Goal: Task Accomplishment & Management: Complete application form

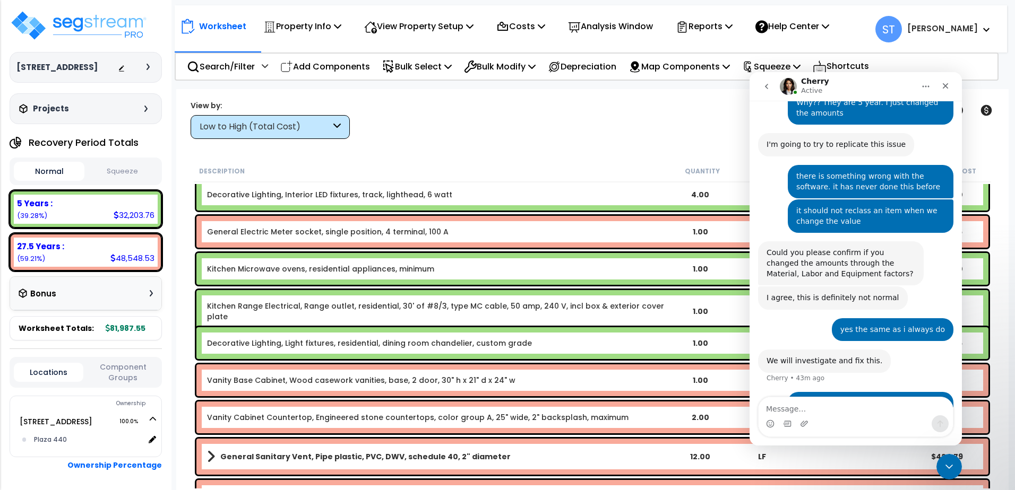
scroll to position [47, 0]
click at [484, 142] on div "Worksheet Property Info Property Setup Add Property Unit Template property Clon…" at bounding box center [592, 334] width 832 height 490
click at [946, 462] on icon "Close Intercom Messenger" at bounding box center [949, 467] width 13 height 13
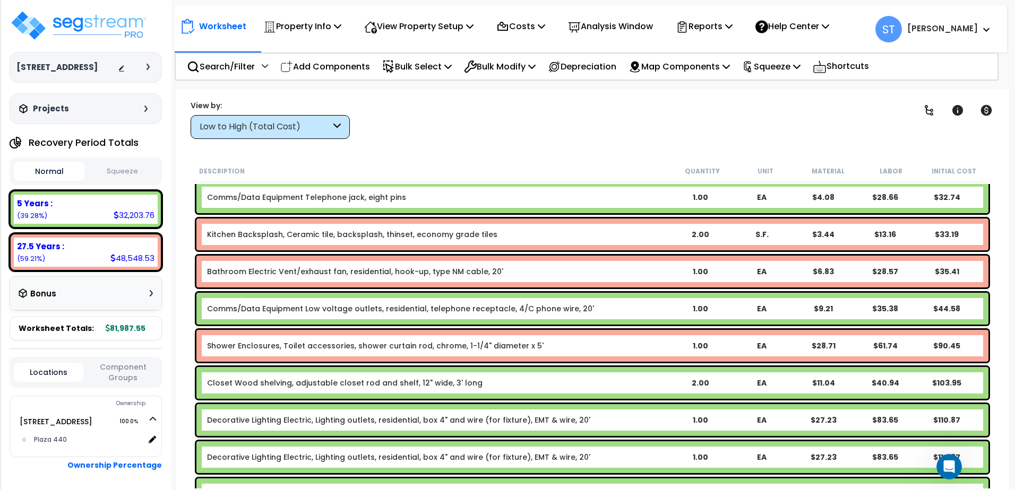
scroll to position [0, 0]
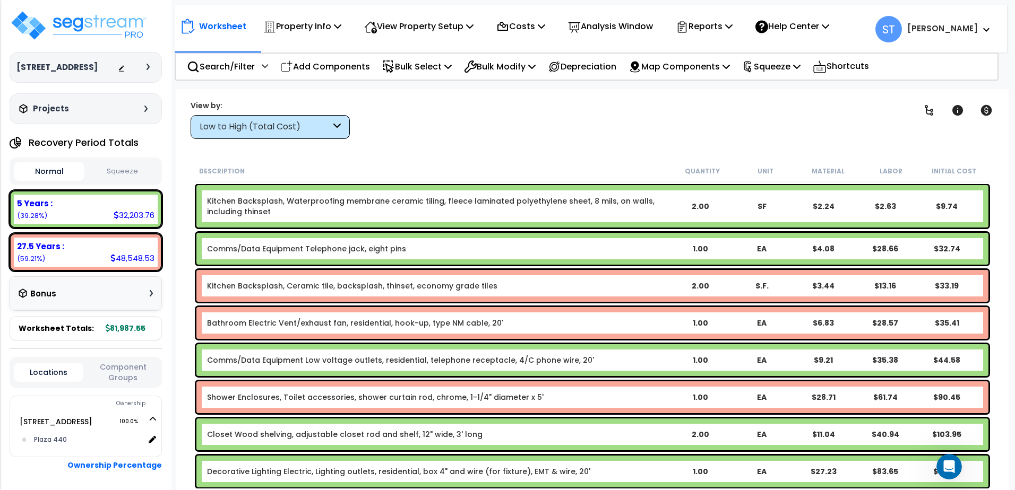
click at [126, 177] on button "Squeeze" at bounding box center [122, 171] width 71 height 19
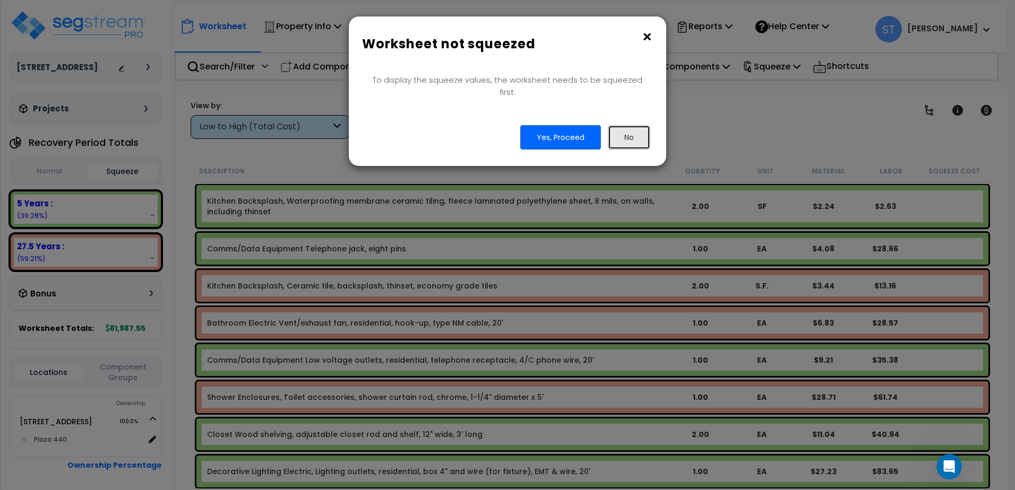
click at [635, 125] on button "No" at bounding box center [629, 137] width 42 height 24
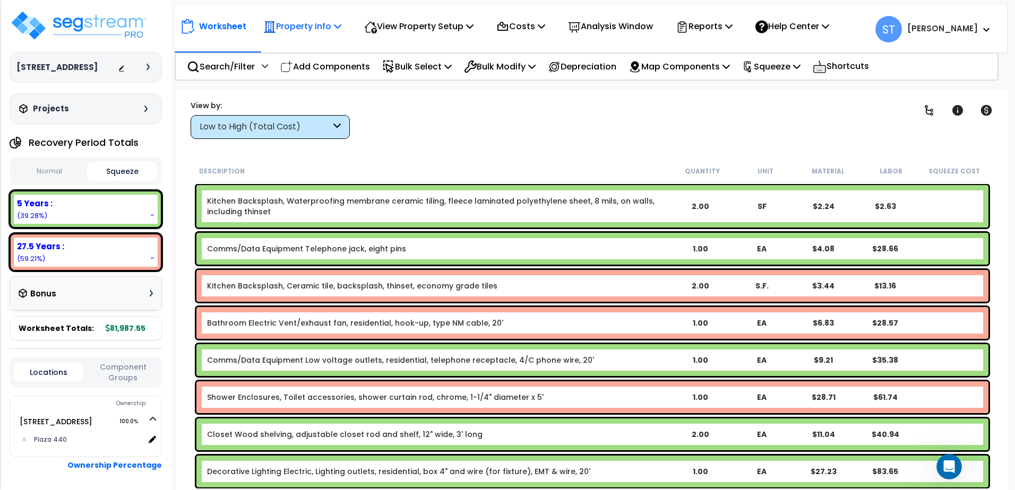
click at [299, 25] on p "Property Info" at bounding box center [302, 26] width 78 height 14
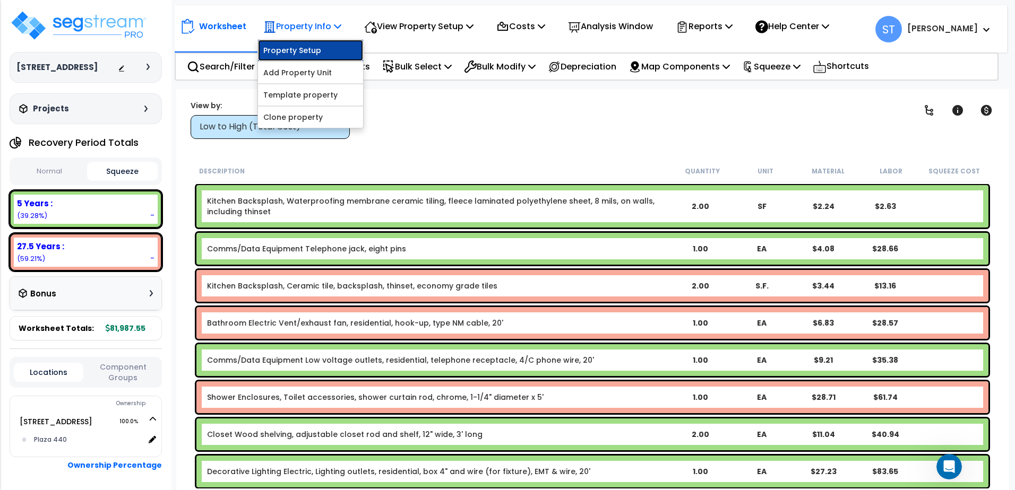
click at [305, 50] on link "Property Setup" at bounding box center [310, 50] width 105 height 21
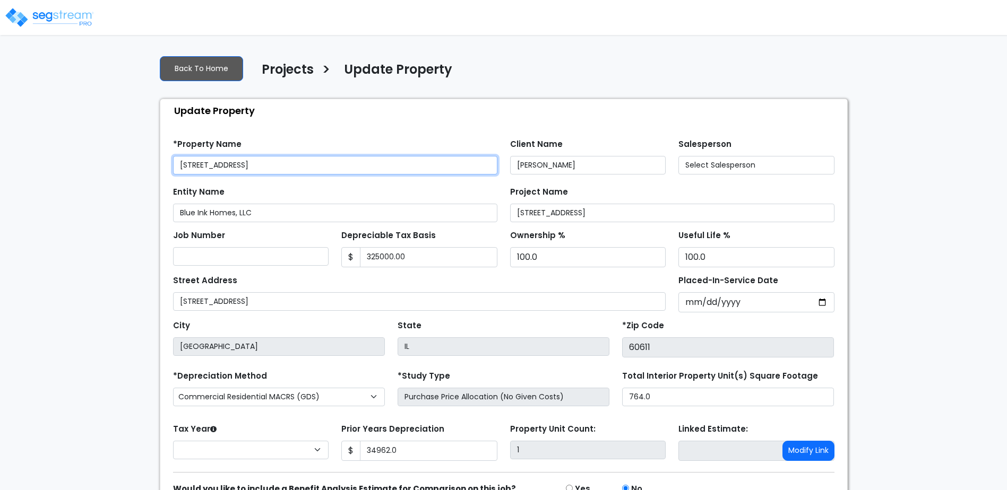
type input "325,000.00"
type input "34,962.0"
select select "2024"
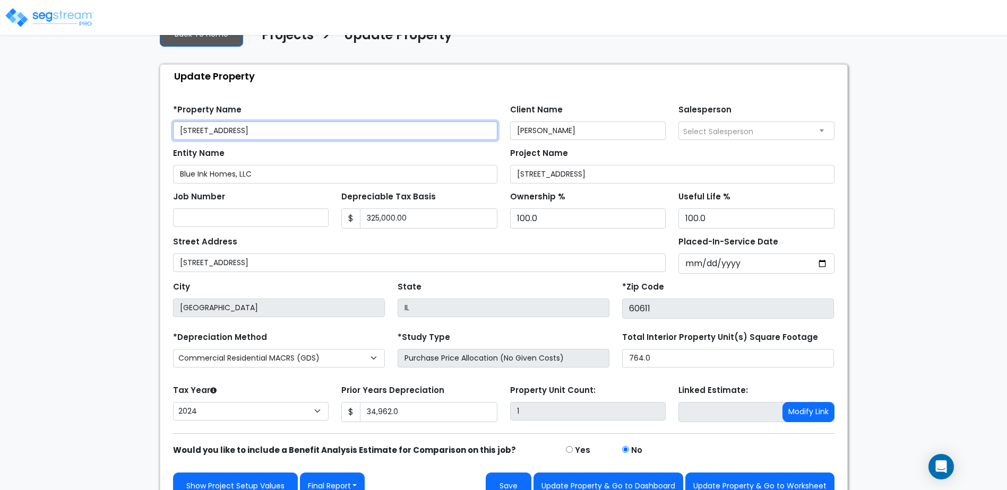
scroll to position [53, 0]
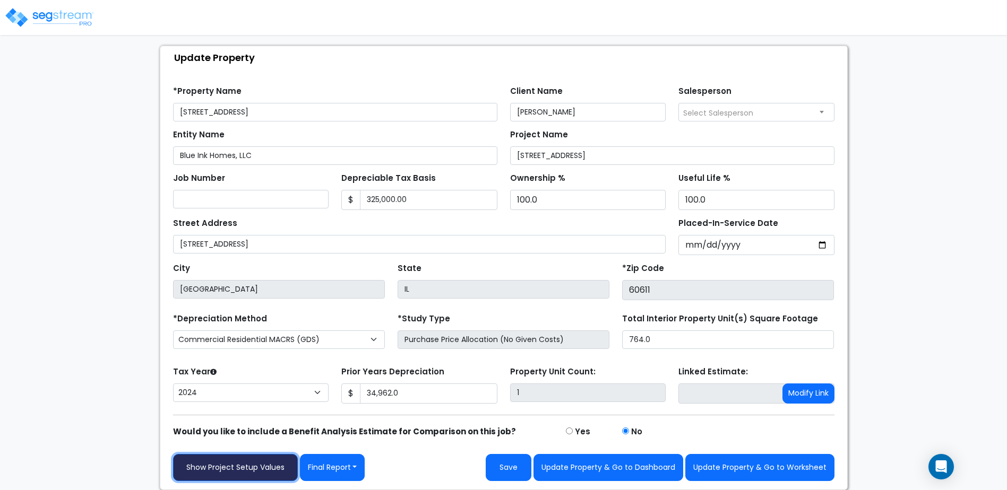
click at [234, 467] on link "Show Project Setup Values" at bounding box center [235, 467] width 125 height 27
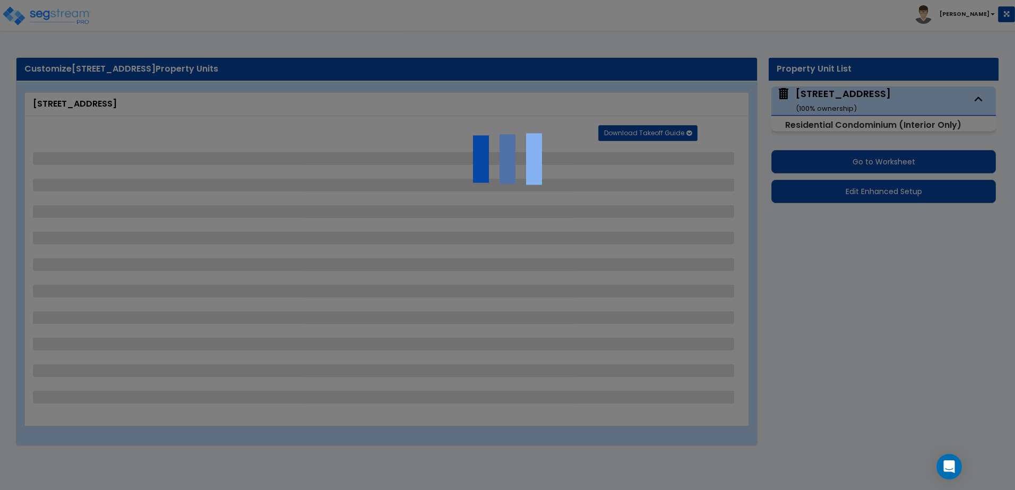
select select "1"
select select "2"
select select "1"
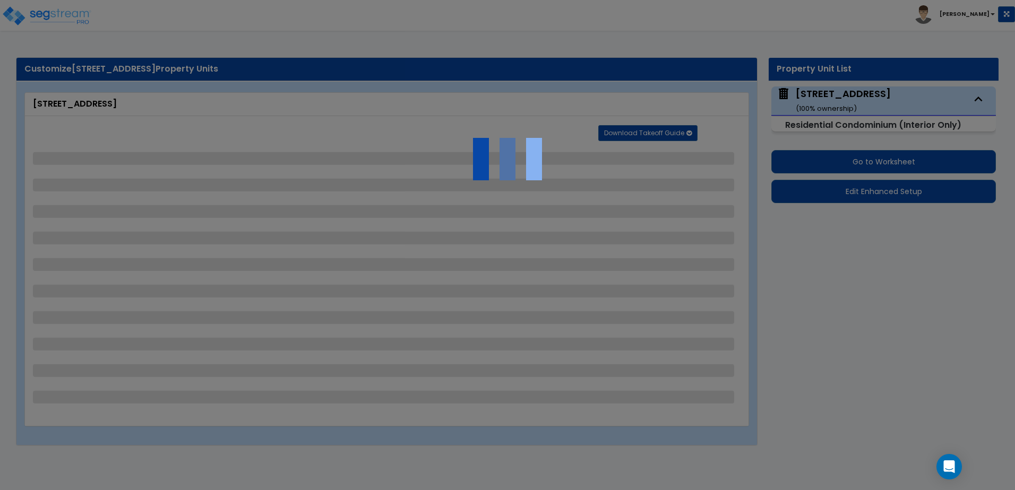
select select "2"
select select "3"
select select "4"
select select "2"
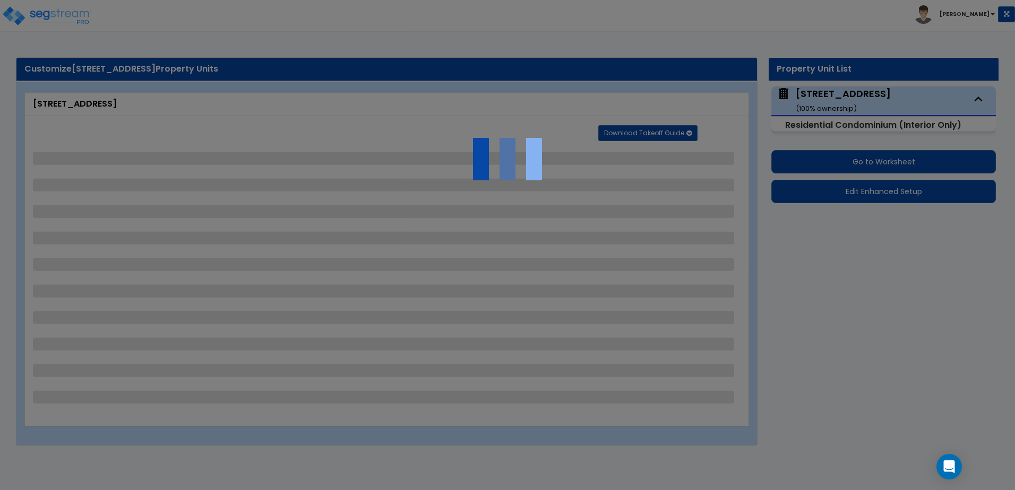
select select "1"
select select "6"
select select "4"
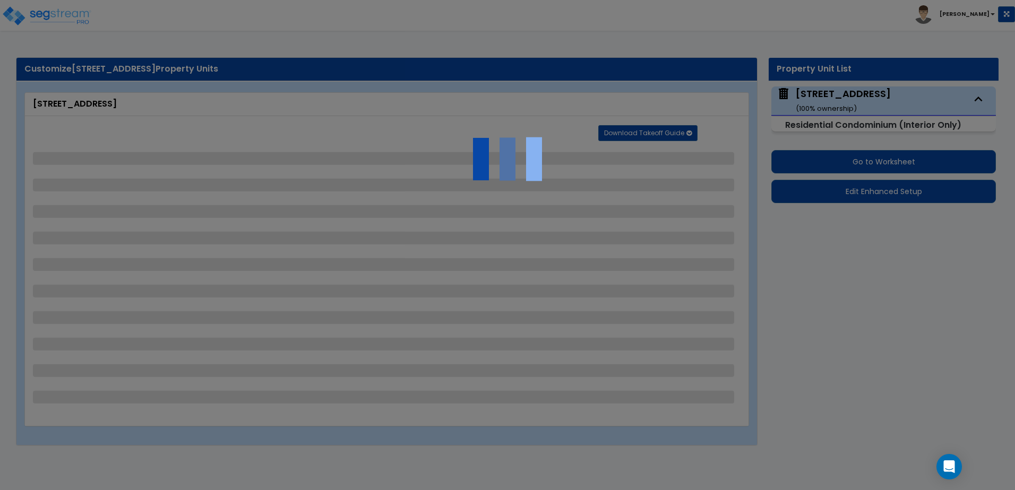
select select "6"
select select "4"
select select "1"
select select "2"
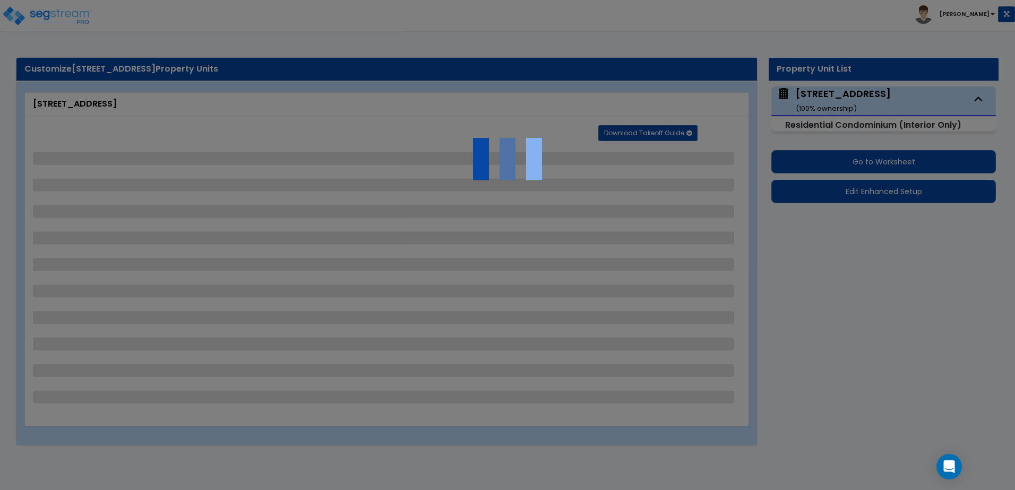
select select "2"
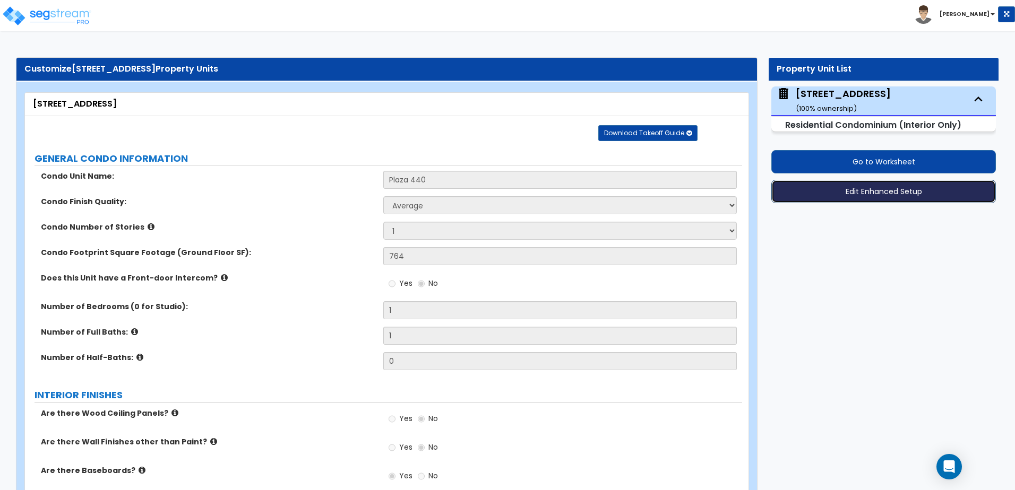
click at [873, 197] on button "Edit Enhanced Setup" at bounding box center [883, 191] width 225 height 23
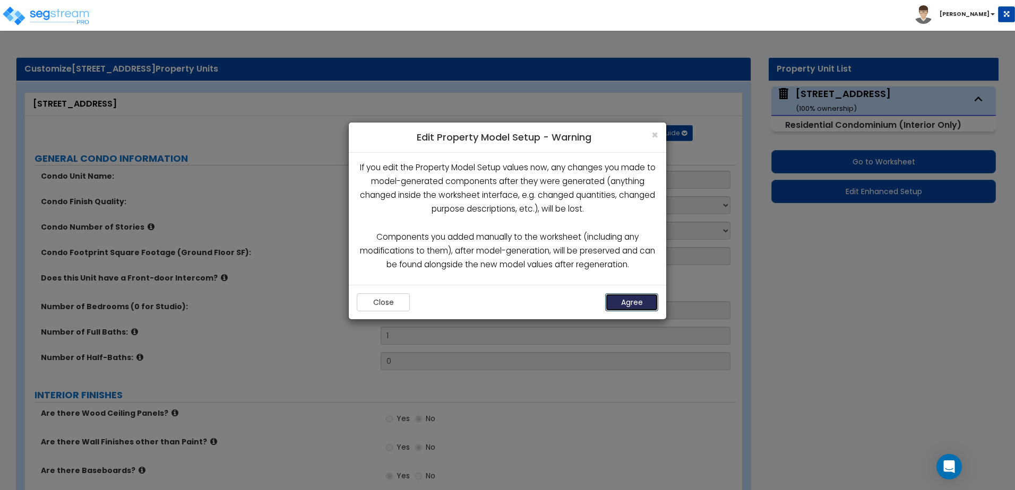
click at [637, 302] on button "Agree" at bounding box center [631, 302] width 53 height 18
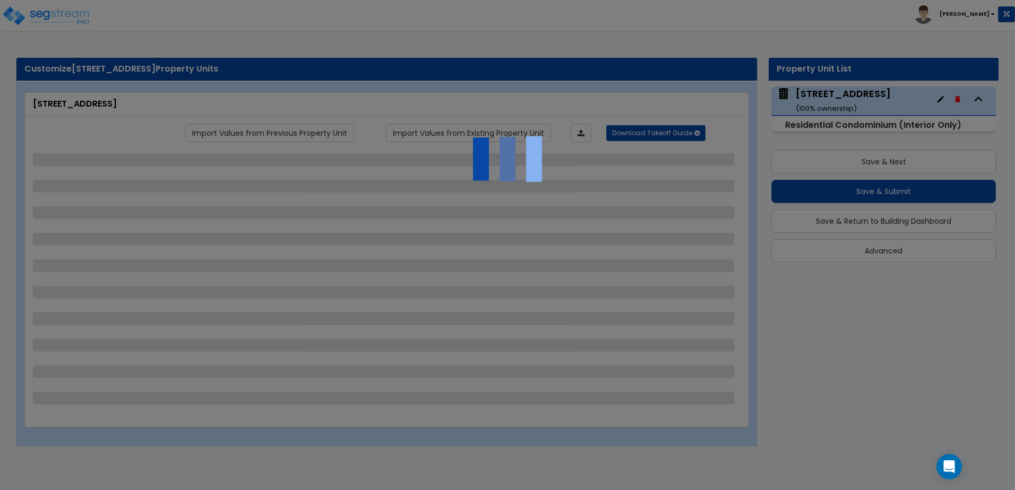
select select "1"
select select "2"
select select "1"
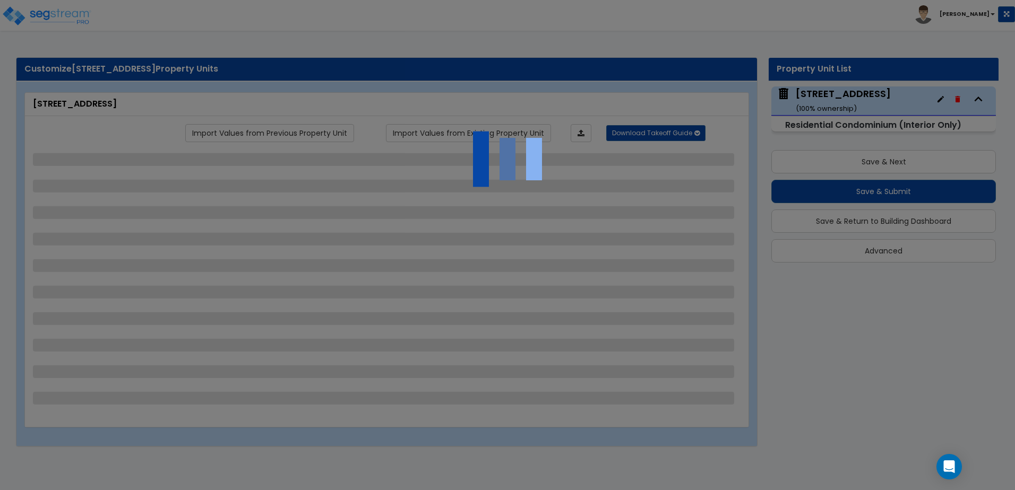
select select "2"
select select "3"
select select "4"
select select "2"
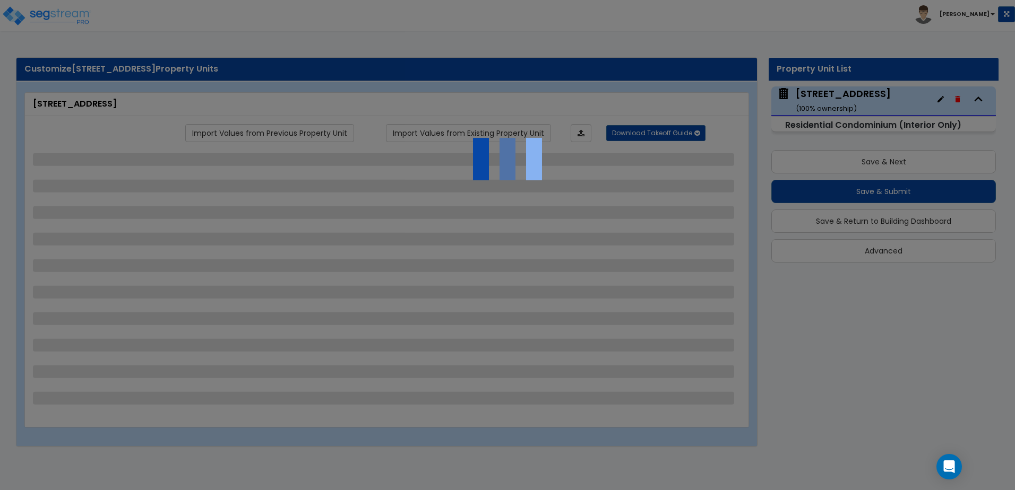
select select "1"
select select "6"
select select "4"
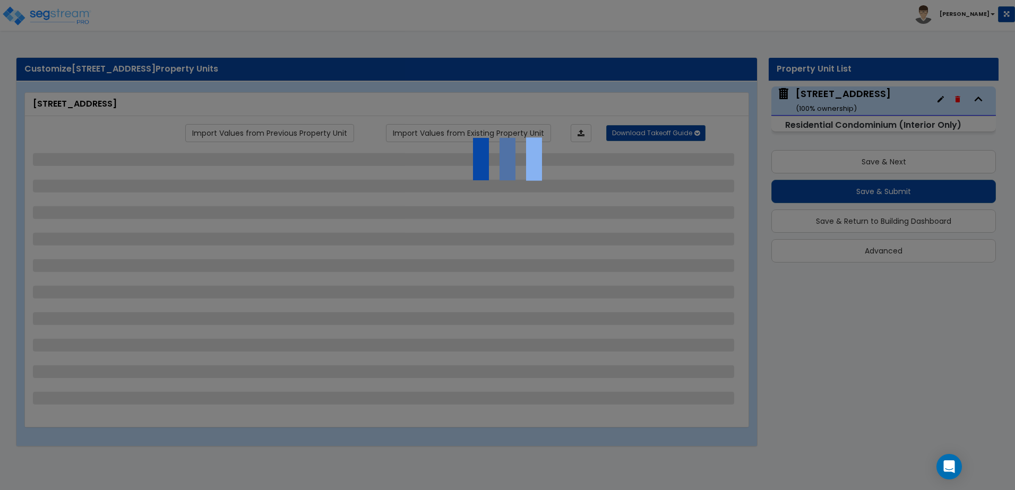
select select "6"
select select "4"
select select "1"
select select "2"
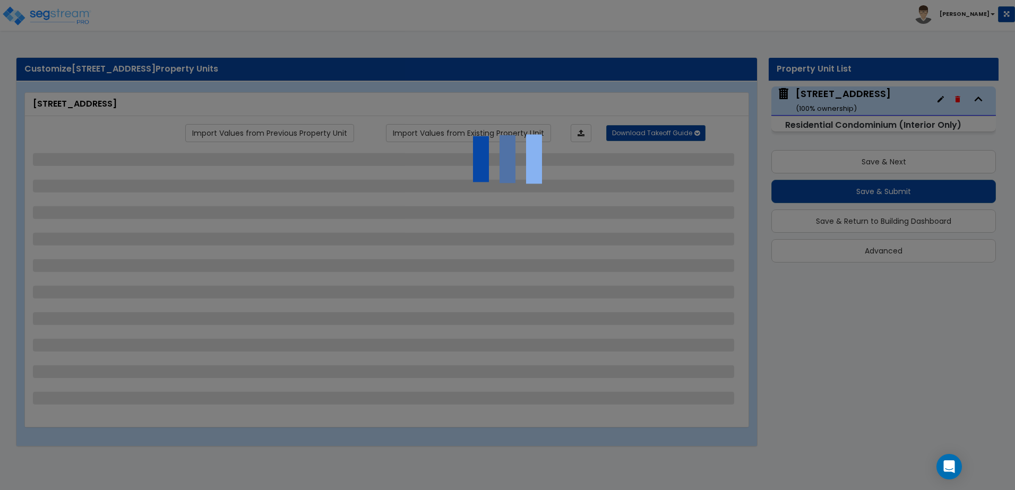
select select "2"
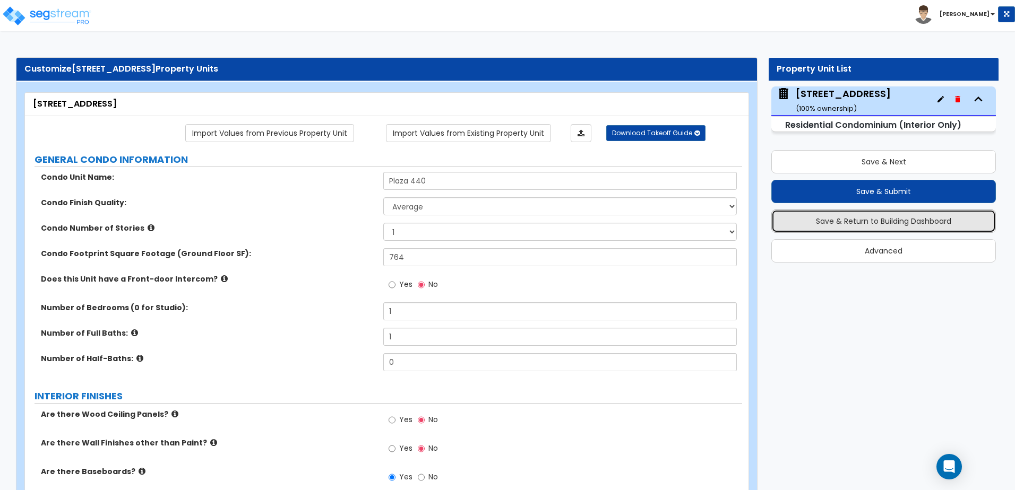
click at [872, 219] on button "Save & Return to Building Dashboard" at bounding box center [883, 221] width 225 height 23
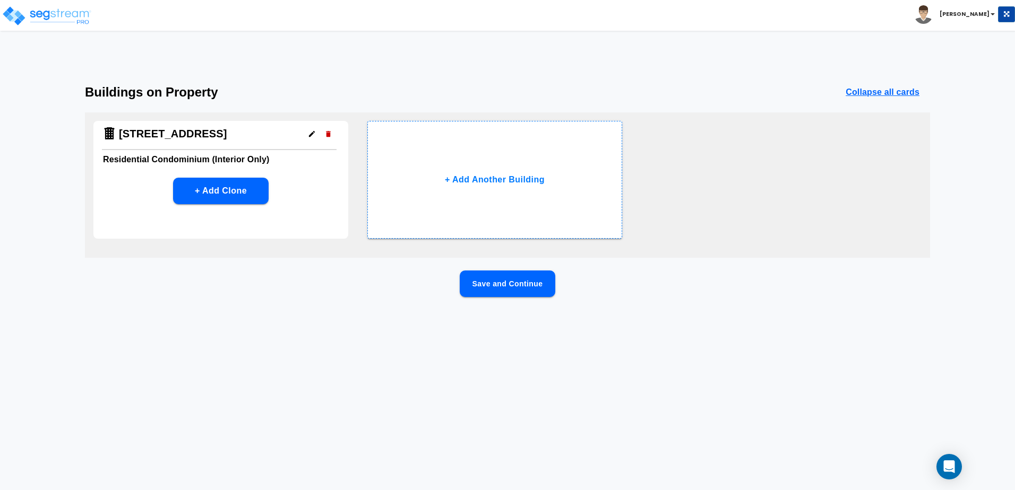
click at [506, 286] on button "Save and Continue" at bounding box center [508, 284] width 96 height 27
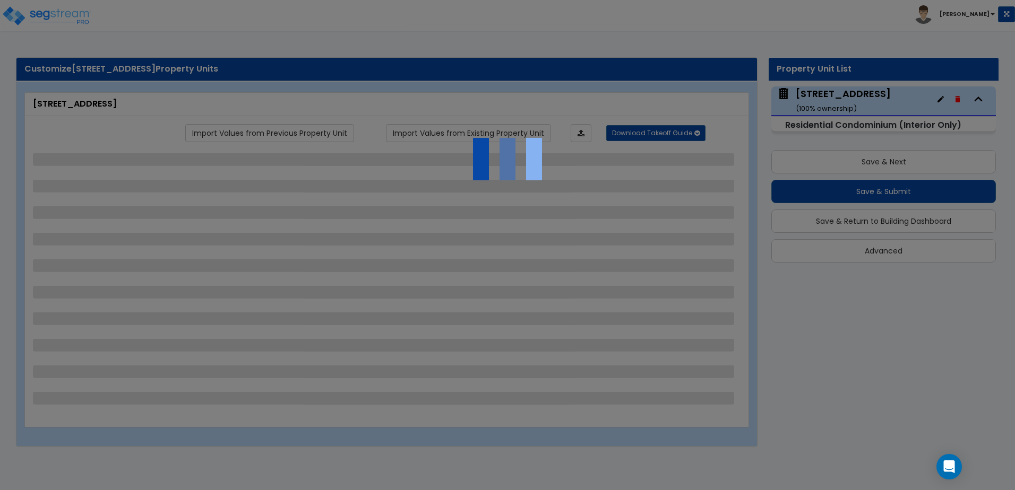
select select "1"
select select "2"
select select "1"
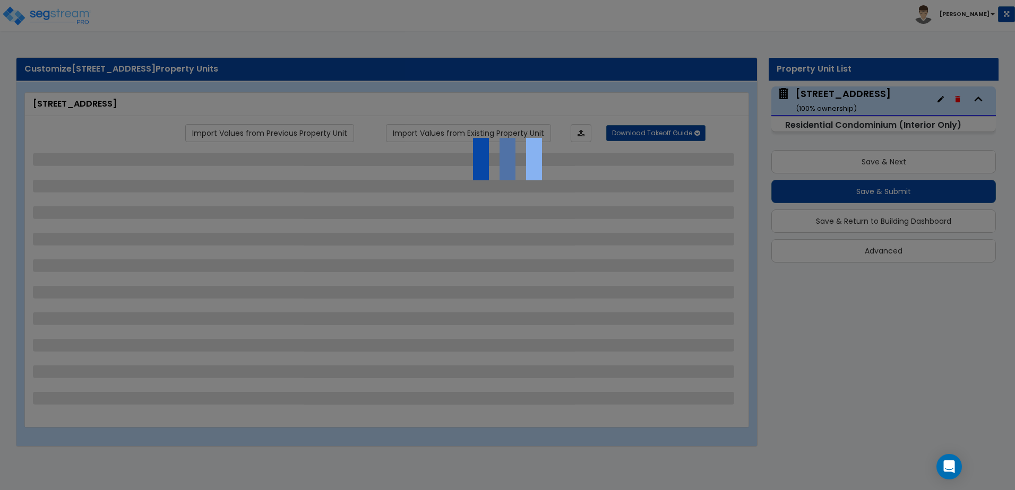
select select "2"
select select "3"
select select "4"
select select "2"
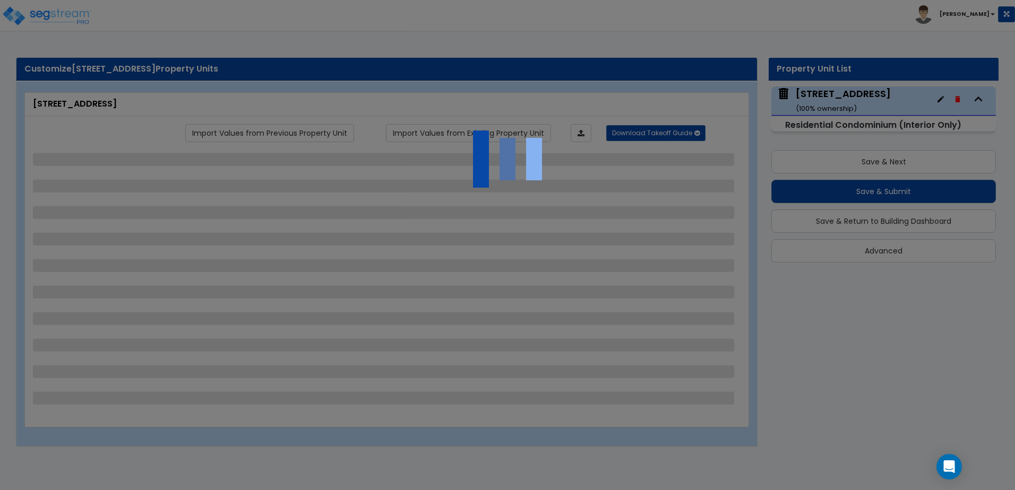
select select "1"
select select "6"
select select "4"
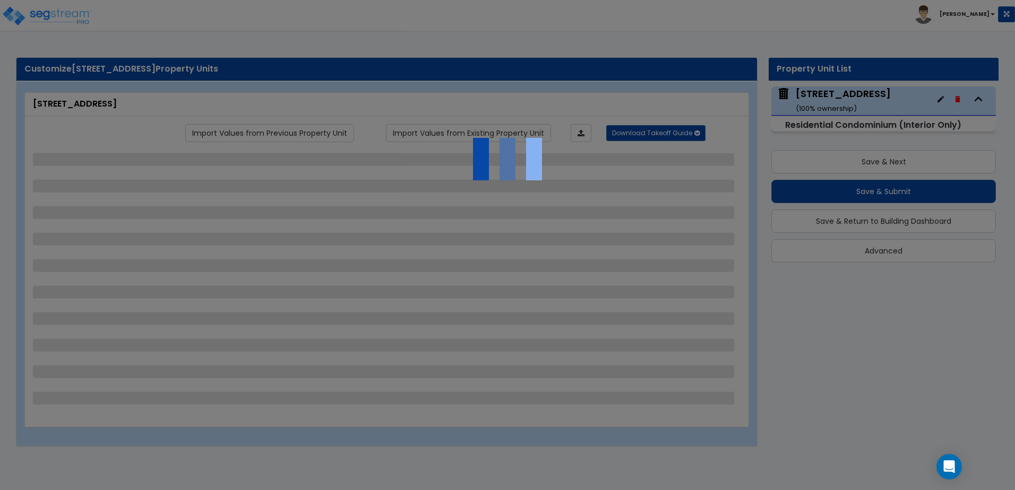
select select "6"
select select "4"
select select "1"
select select "2"
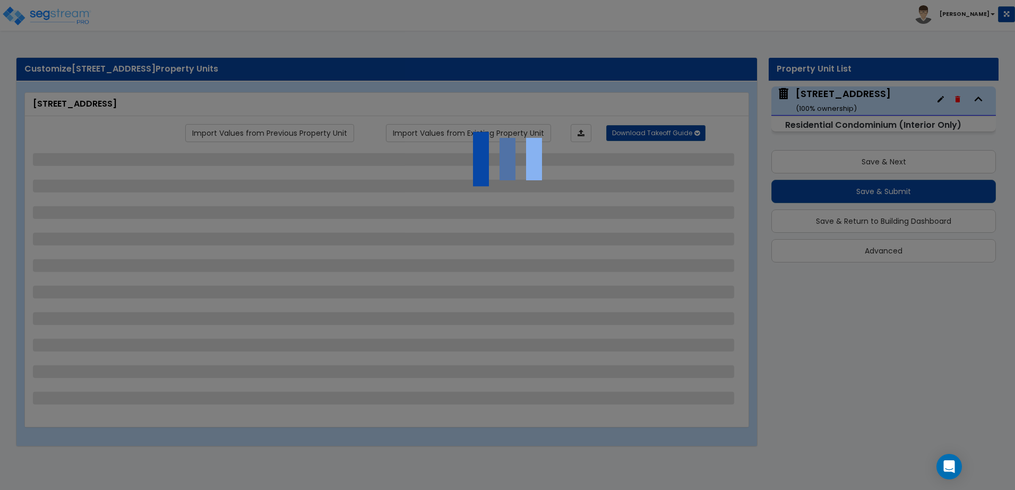
select select "2"
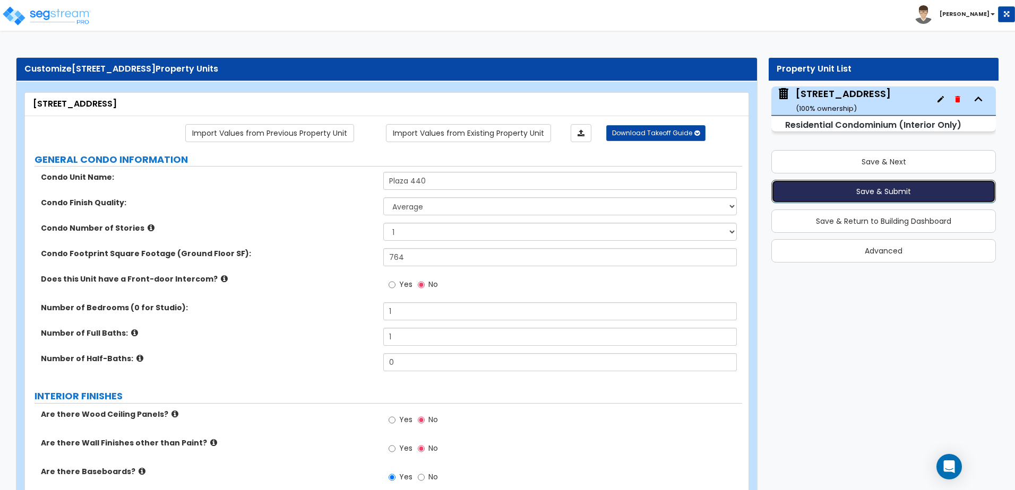
click at [858, 195] on button "Save & Submit" at bounding box center [883, 191] width 225 height 23
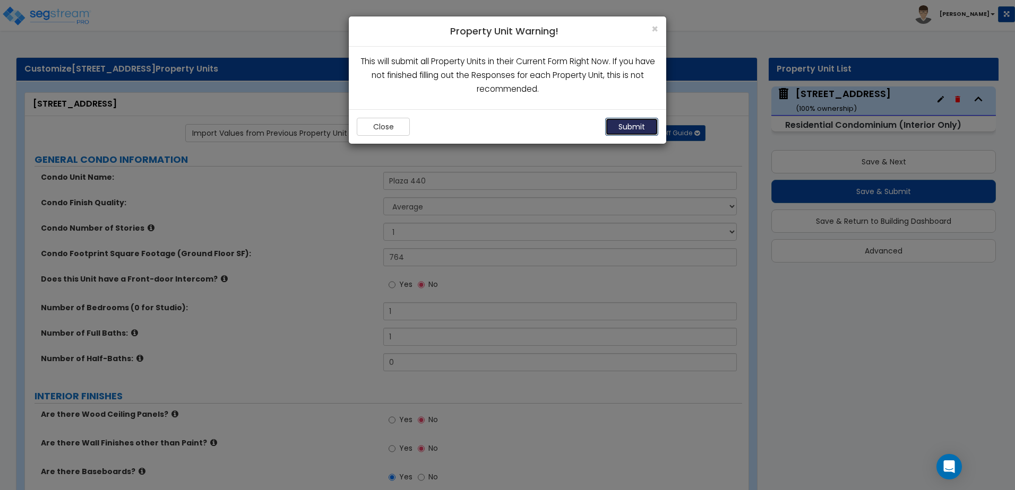
click at [617, 122] on button "Submit" at bounding box center [631, 127] width 53 height 18
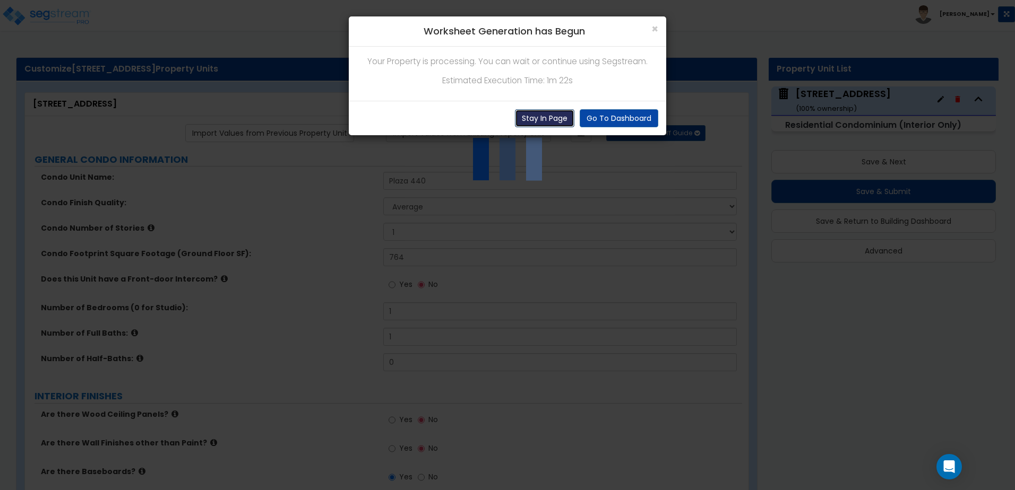
click at [551, 113] on button "Stay In Page" at bounding box center [544, 118] width 59 height 18
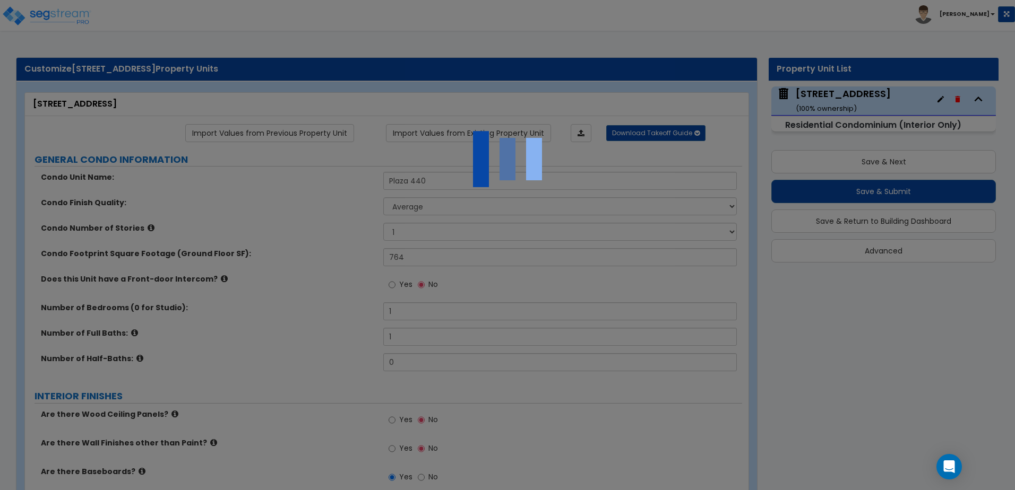
click at [794, 271] on div at bounding box center [507, 245] width 1015 height 490
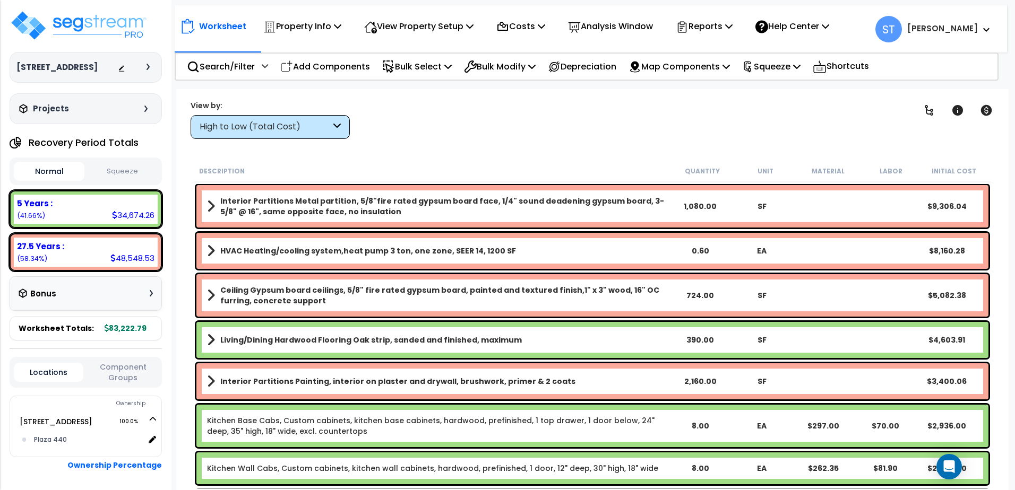
click at [290, 126] on div "High to Low (Total Cost)" at bounding box center [265, 127] width 131 height 12
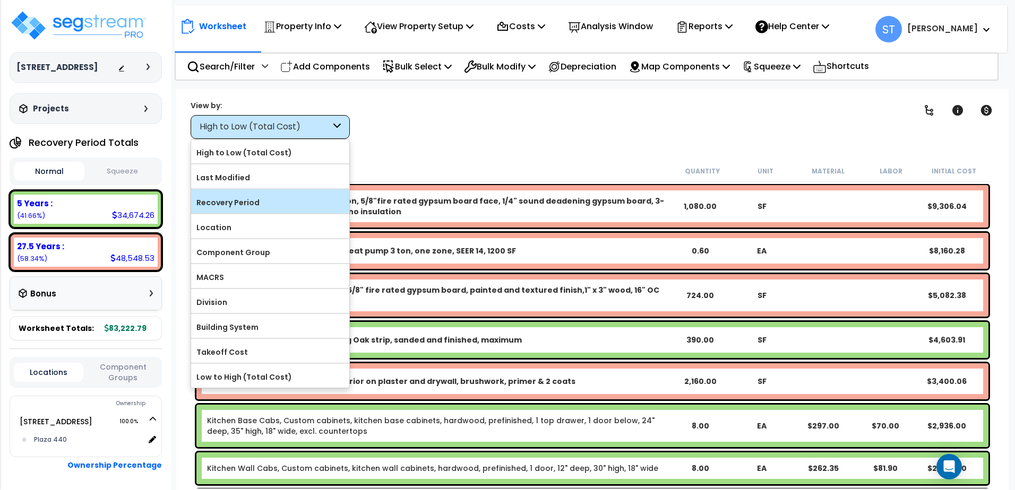
click at [282, 204] on label "Recovery Period" at bounding box center [270, 203] width 158 height 16
click at [0, 0] on input "Recovery Period" at bounding box center [0, 0] width 0 height 0
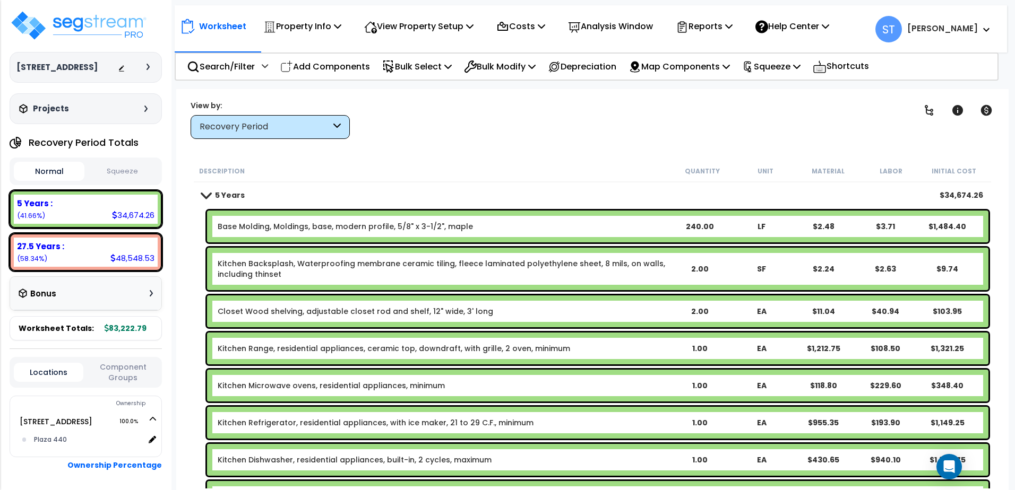
click at [426, 343] on div "Kitchen Range, residential appliances, ceramic top, downdraft, with grille, 2 o…" at bounding box center [597, 349] width 781 height 32
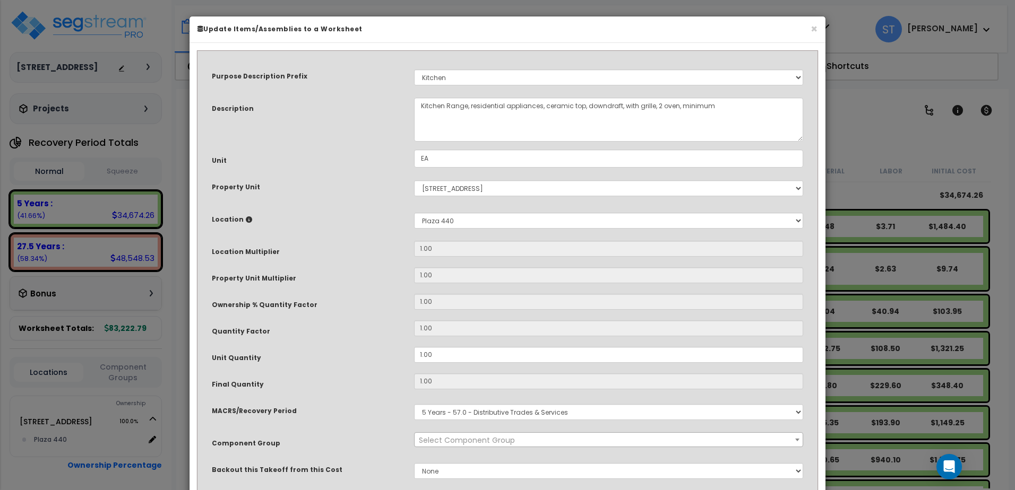
select select "8667"
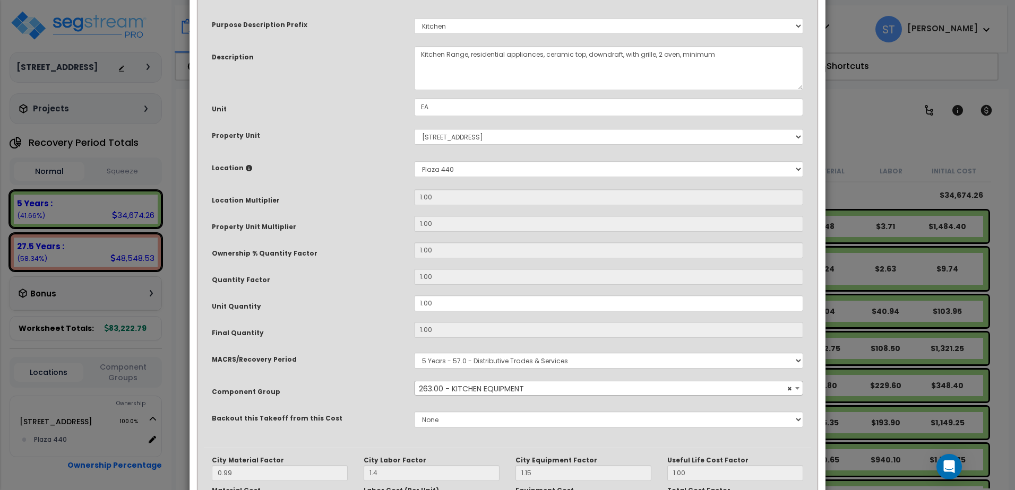
scroll to position [193, 0]
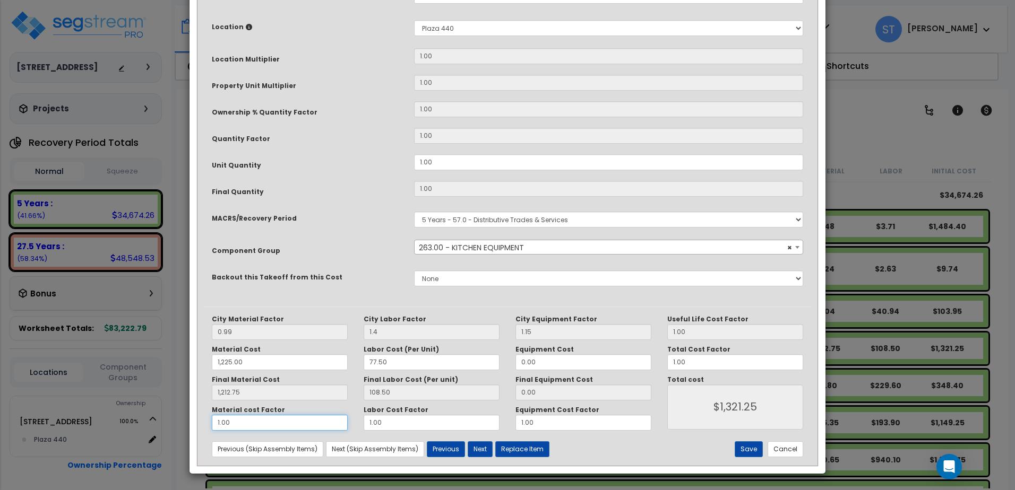
drag, startPoint x: 270, startPoint y: 420, endPoint x: 143, endPoint y: 431, distance: 126.8
click at [143, 431] on div "× Update Items/Assemblies to a Worksheet Purpose Description Prefix Select A/V …" at bounding box center [507, 245] width 1015 height 490
type input "1,212.75"
type input "."
type input "$1,321.25"
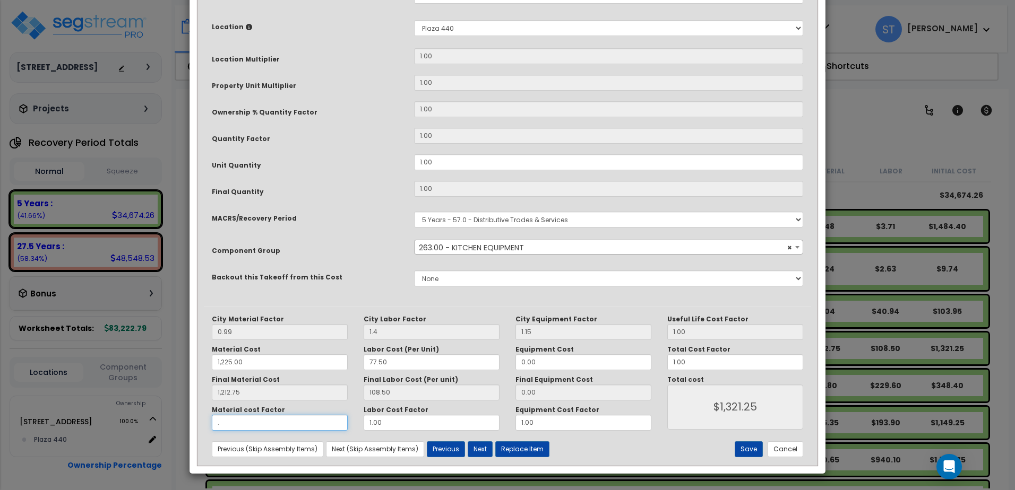
type input "1,212.75"
type input "$108.50"
type input "1,212.75"
type input ".5"
type input "1,212.75"
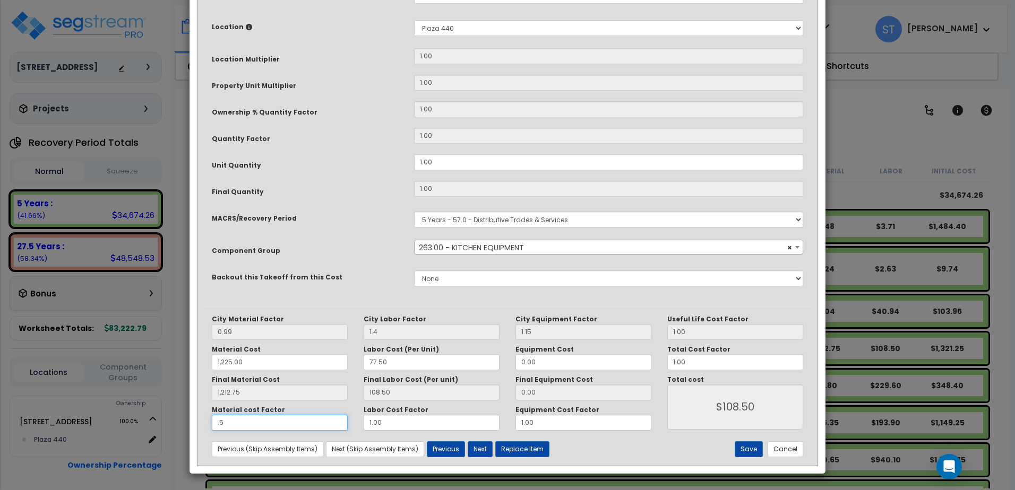
type input "$714.88"
type input "1,212.75"
type input ".50"
type input "1,212.75"
type input ".50"
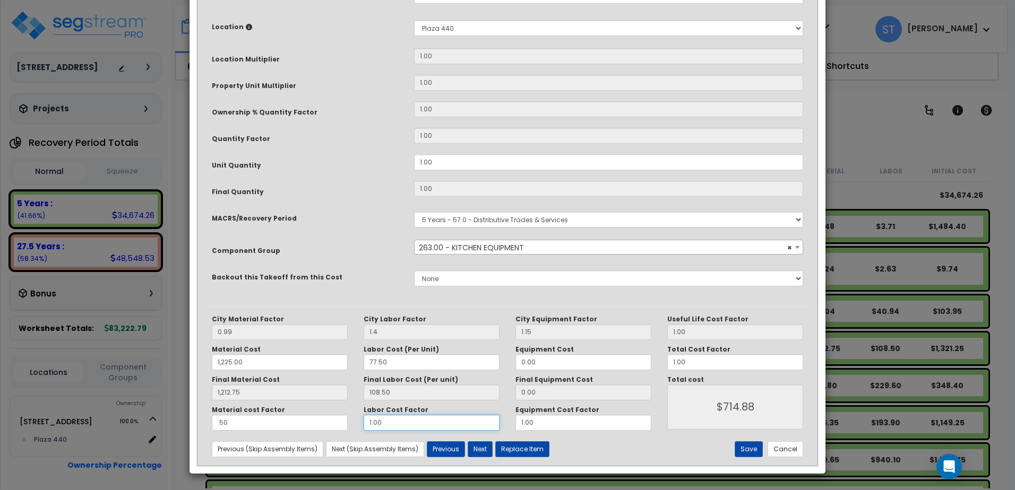
drag, startPoint x: 425, startPoint y: 420, endPoint x: 297, endPoint y: 430, distance: 128.8
click at [297, 430] on div "Material cost Factor .50 Labor Cost Factor 1.00 Equipment Cost Factor 1.00" at bounding box center [431, 418] width 455 height 25
type input "1,212.75"
type input "."
type input "1,212.75"
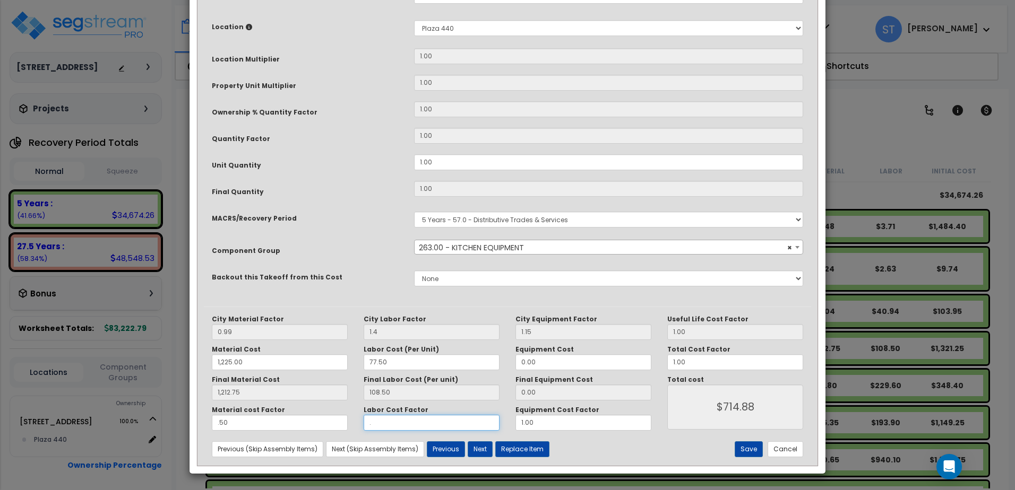
type input "$606.38"
type input "1,212.75"
type input ".5"
type input "1,212.75"
type input "$660.63"
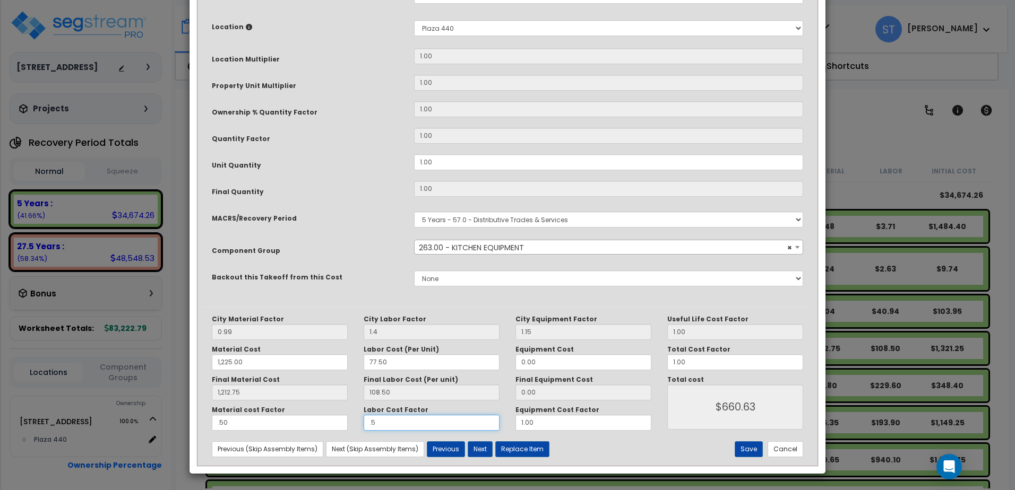
type input "1,212.75"
type input ".50"
type input "1,212.75"
type input ".50"
drag, startPoint x: 450, startPoint y: 431, endPoint x: 442, endPoint y: 432, distance: 8.0
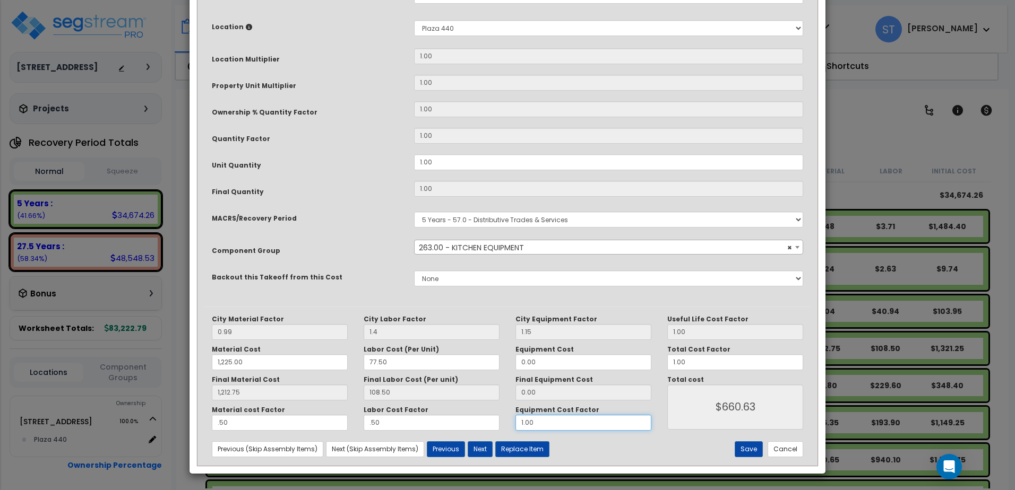
click at [447, 431] on div "City Material Factor 0.99 City Labor Factor 1.4 City Equipment Factor 1.15 Mate…" at bounding box center [507, 386] width 607 height 159
type input "1,212.75"
type input "."
type input "1,212.75"
type input ".5"
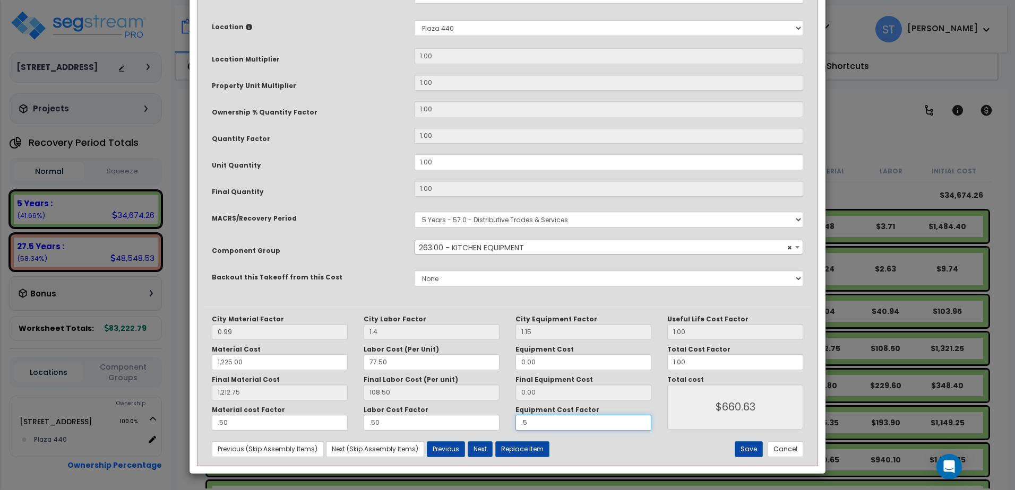
type input "1,212.75"
type input ".50"
type input "1,212.75"
type input ".50"
type input "1,212.75"
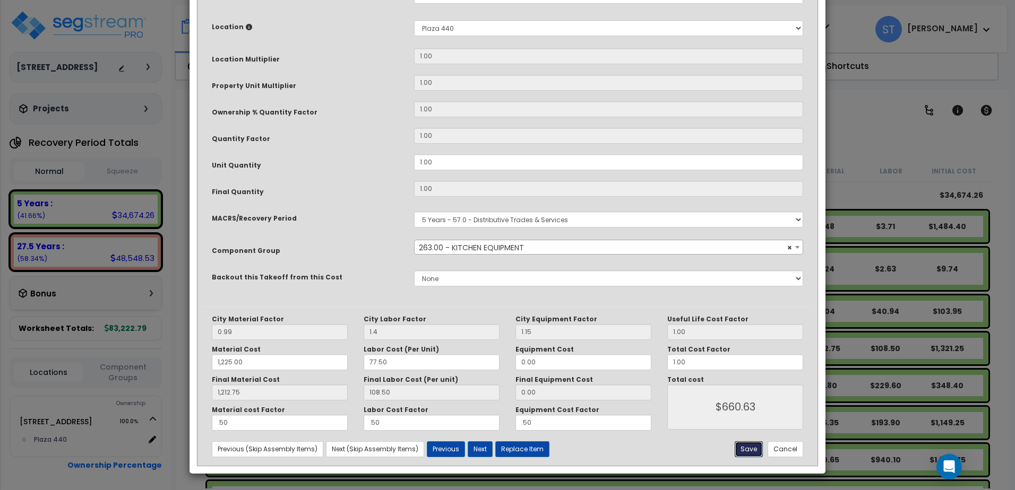
click at [747, 448] on button "Save" at bounding box center [749, 450] width 28 height 16
type input "1.40"
type input "1225.00"
type input "1212.75"
type input "0.50"
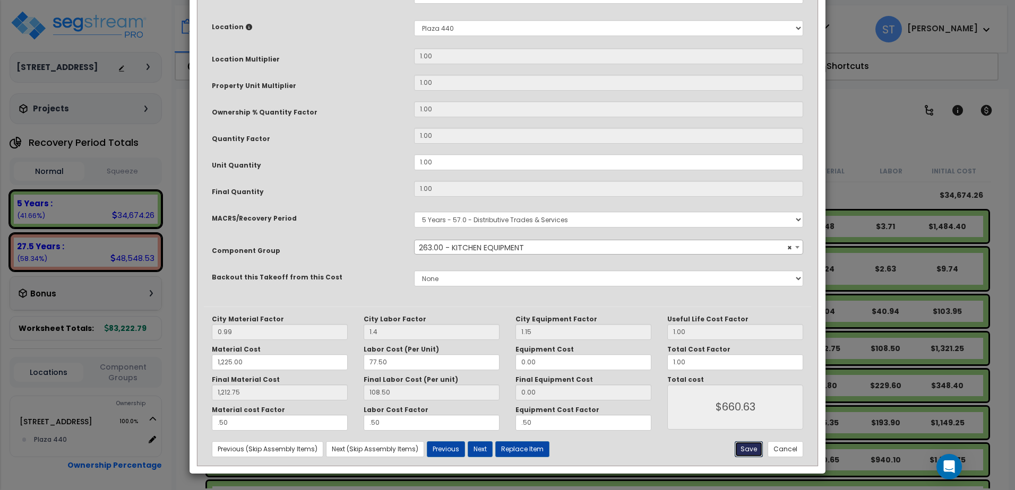
type input "0.50"
type input "660.63"
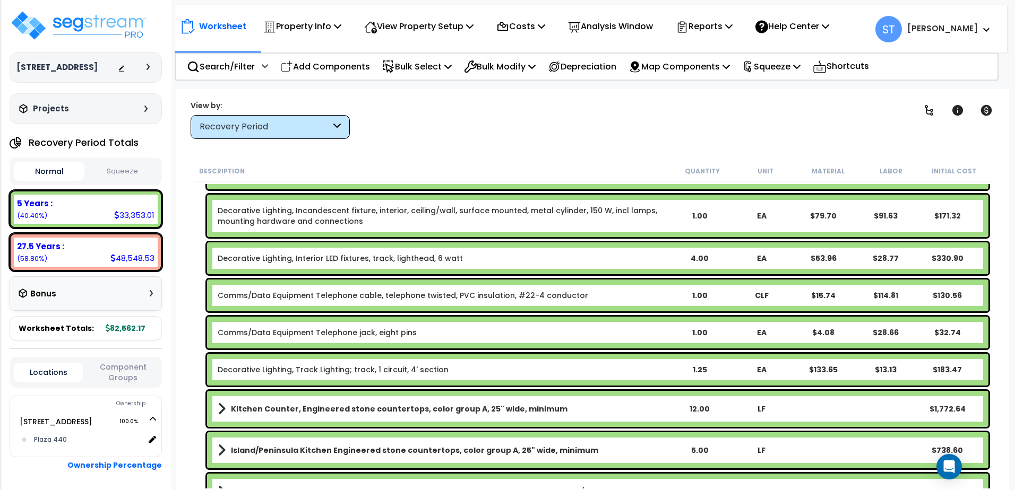
scroll to position [785, 0]
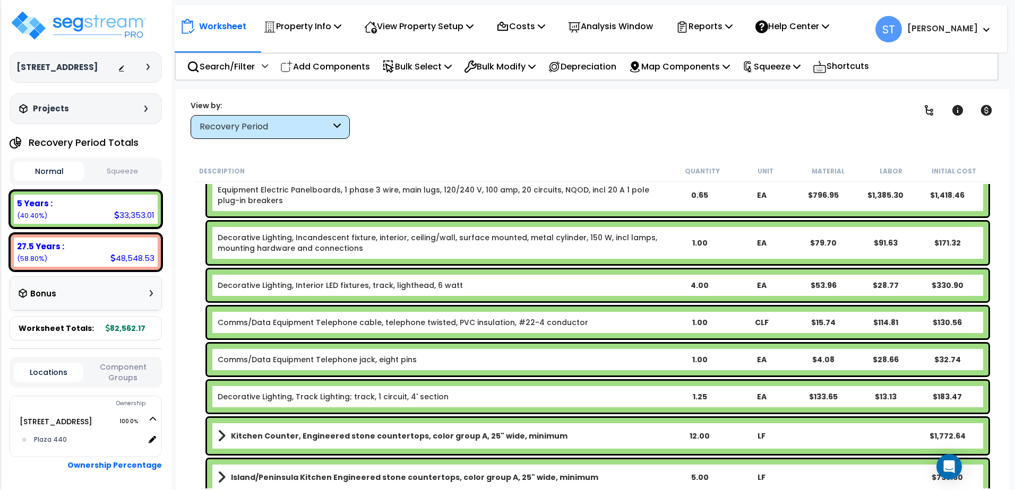
click at [306, 130] on div "Recovery Period" at bounding box center [265, 127] width 131 height 12
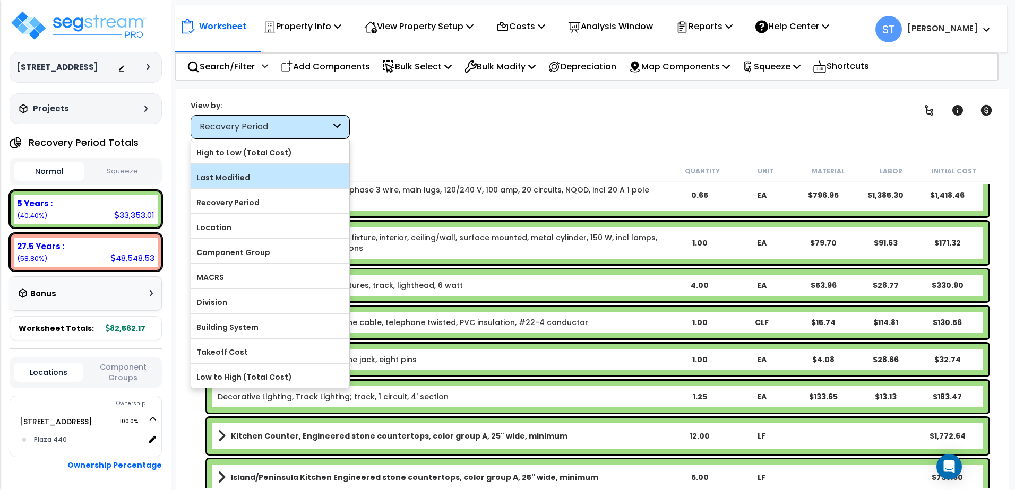
click at [234, 172] on label "Last Modified" at bounding box center [270, 178] width 158 height 16
click at [0, 0] on input "Last Modified" at bounding box center [0, 0] width 0 height 0
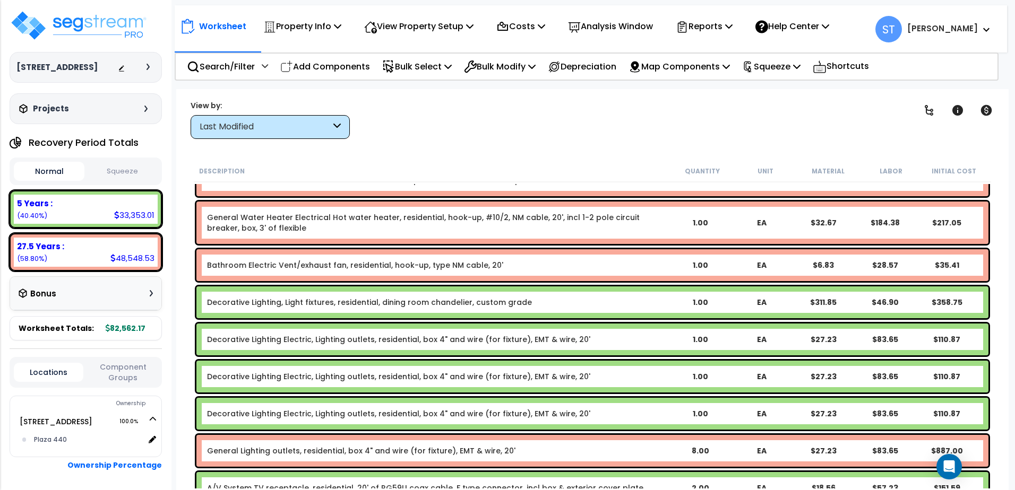
scroll to position [1592, 0]
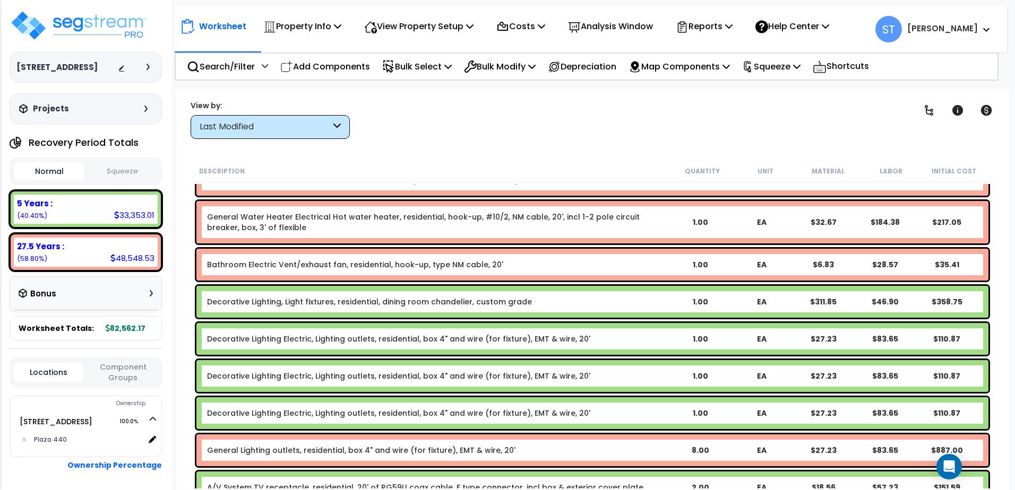
click at [287, 123] on div "Last Modified" at bounding box center [265, 127] width 131 height 12
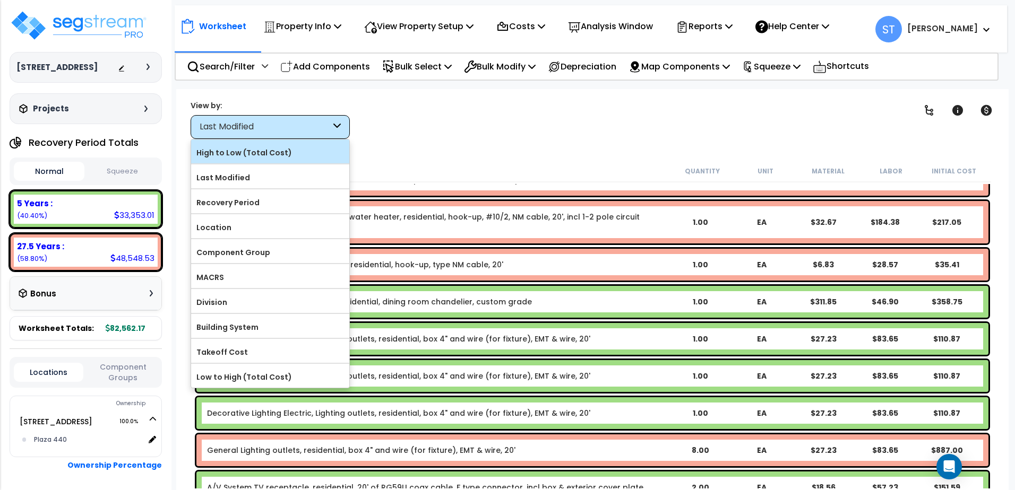
click at [231, 156] on label "High to Low (Total Cost)" at bounding box center [270, 153] width 158 height 16
click at [0, 0] on input "High to Low (Total Cost)" at bounding box center [0, 0] width 0 height 0
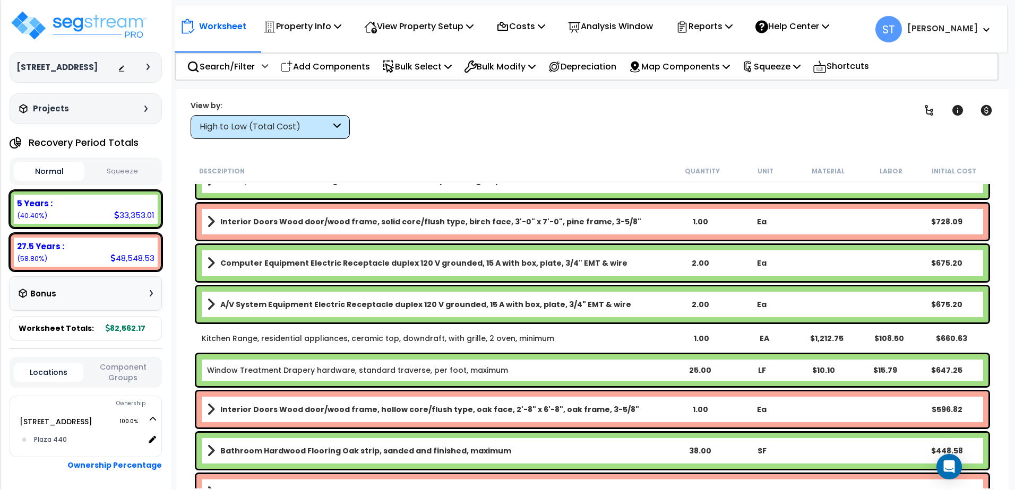
scroll to position [1242, 0]
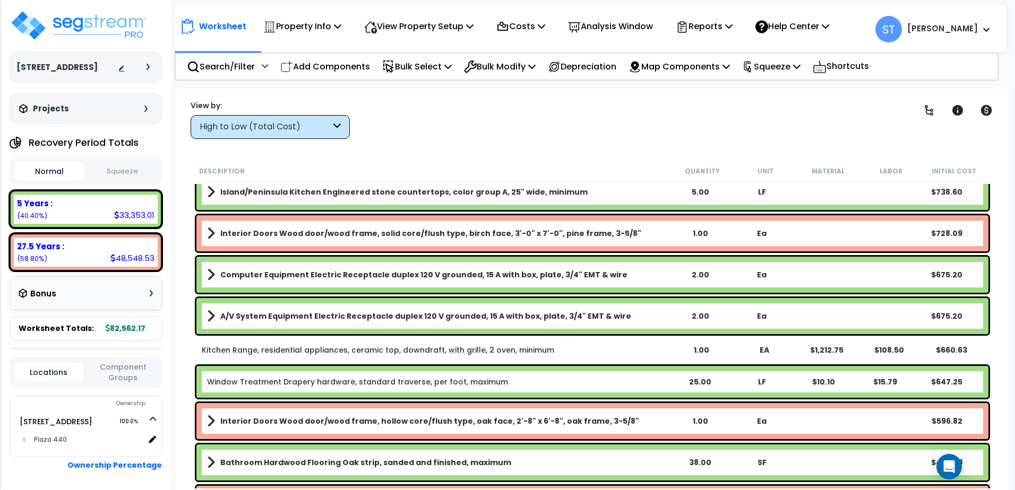
click at [385, 348] on link "Kitchen Range, residential appliances, ceramic top, downdraft, with grille, 2 o…" at bounding box center [378, 350] width 352 height 11
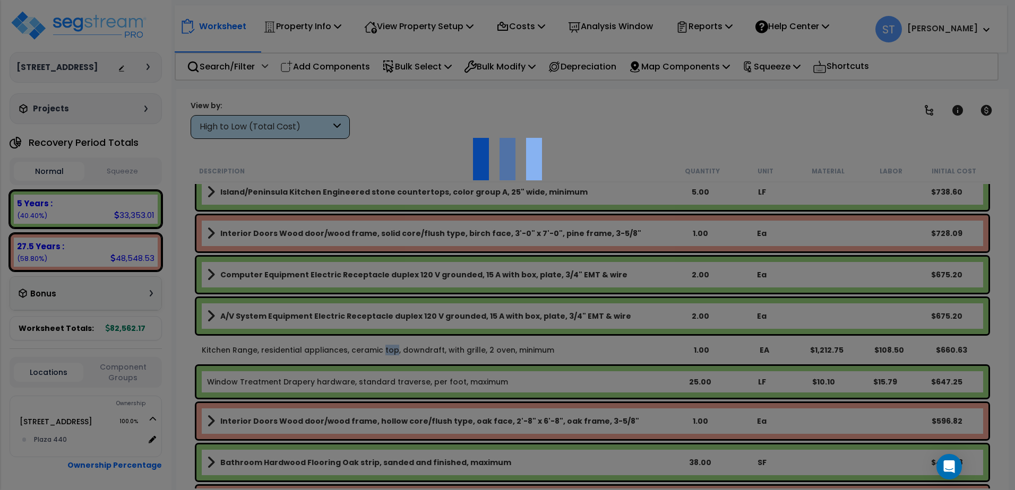
scroll to position [0, 0]
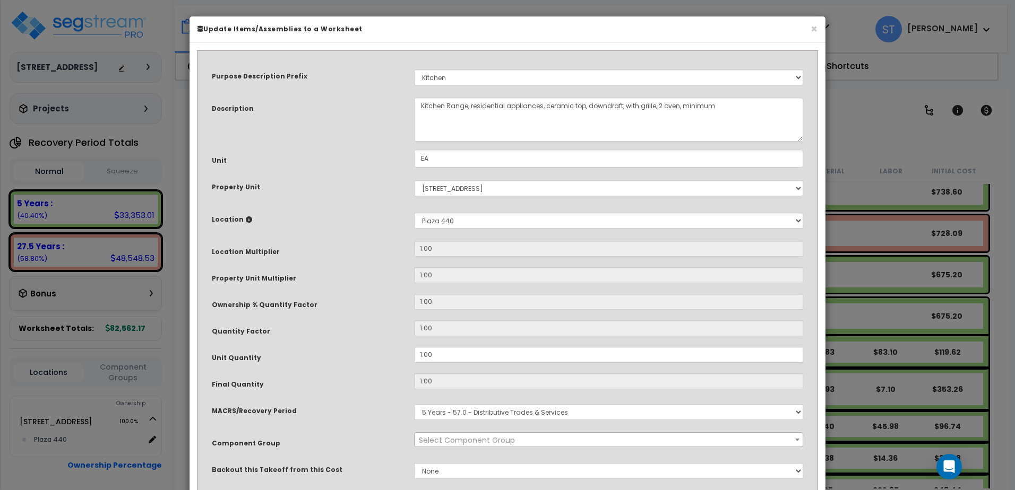
select select "8667"
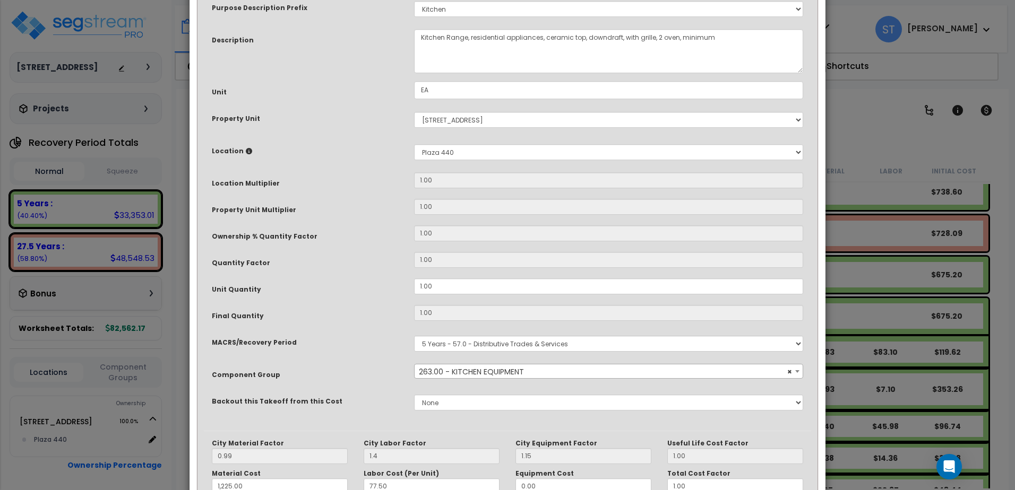
scroll to position [193, 0]
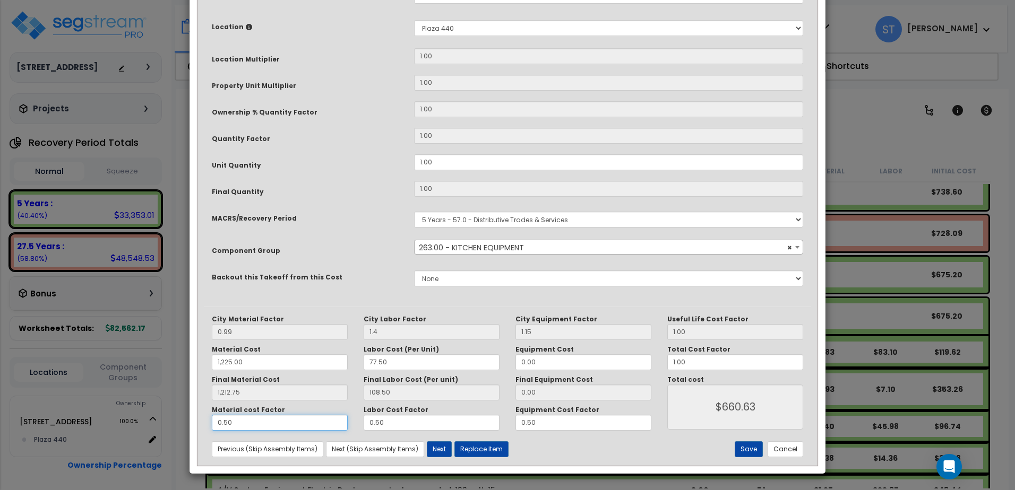
drag, startPoint x: 269, startPoint y: 423, endPoint x: 132, endPoint y: 404, distance: 138.8
click at [132, 404] on div "× Update Items/Assemblies to a Worksheet Purpose Description Prefix Select A/V …" at bounding box center [507, 245] width 1015 height 490
type input "1,212.75"
type input "1"
type input "1,212.75"
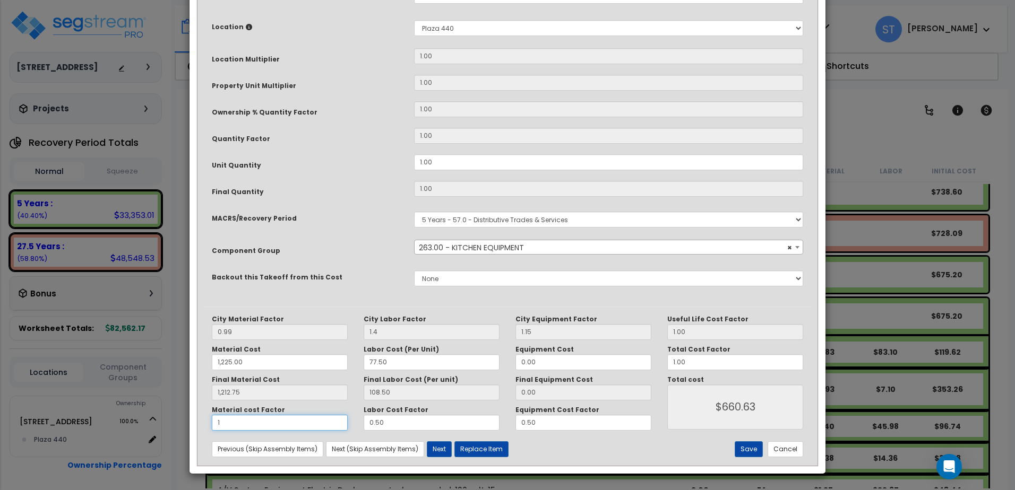
type input "$1,267.00"
type input "1,212.75"
type input "1."
type input "$1,267.00"
type input "1,212.75"
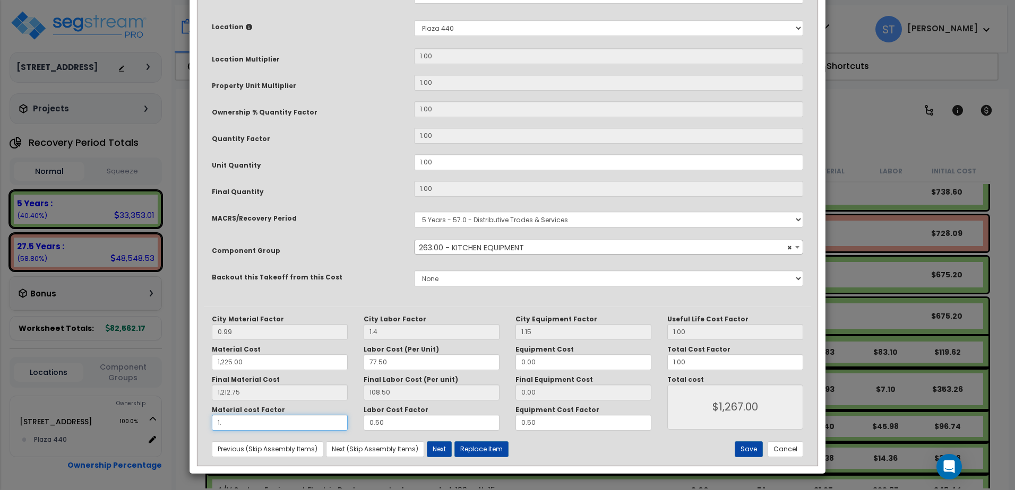
type input "$1,267.00"
type input "1,212.75"
type input "1.0"
type input "$1,267.00"
type input "1,212.75"
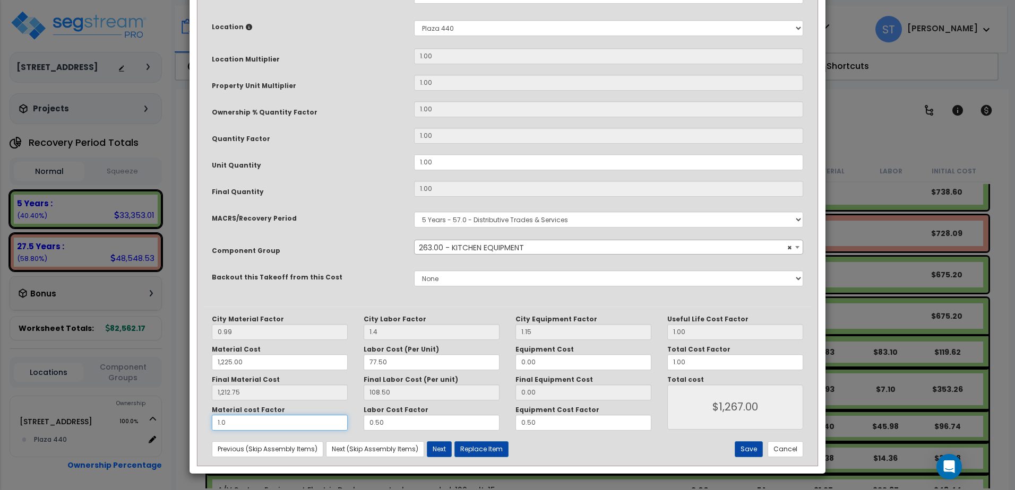
type input "$1,267.00"
type input "1,212.75"
type input "1.00"
type input "$1,267.00"
type input "1,212.75"
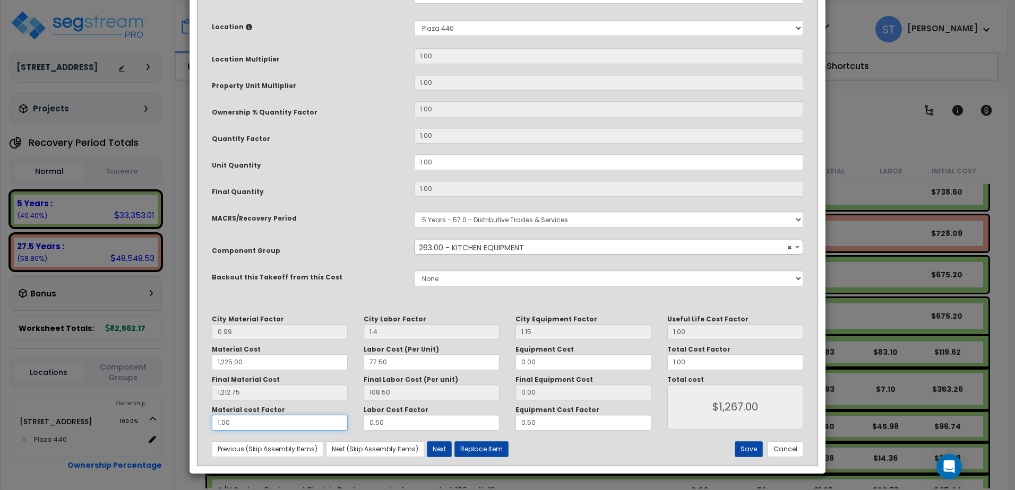
type input "$1,267.00"
type input "1.00"
type input "1,212.75"
type input "$1,267.00"
drag, startPoint x: 386, startPoint y: 421, endPoint x: 267, endPoint y: 407, distance: 119.7
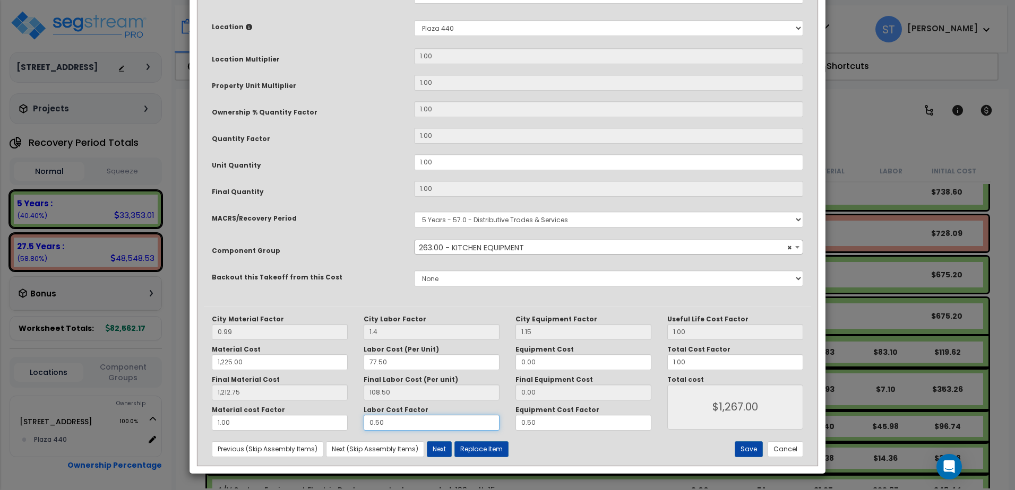
click at [282, 410] on div "Material cost Factor 1.00 Labor Cost Factor 0.50 Equipment Cost Factor 0.50" at bounding box center [431, 418] width 455 height 25
type input "1,212.75"
type input "1"
type input "$1,267.00"
type input "1,212.75"
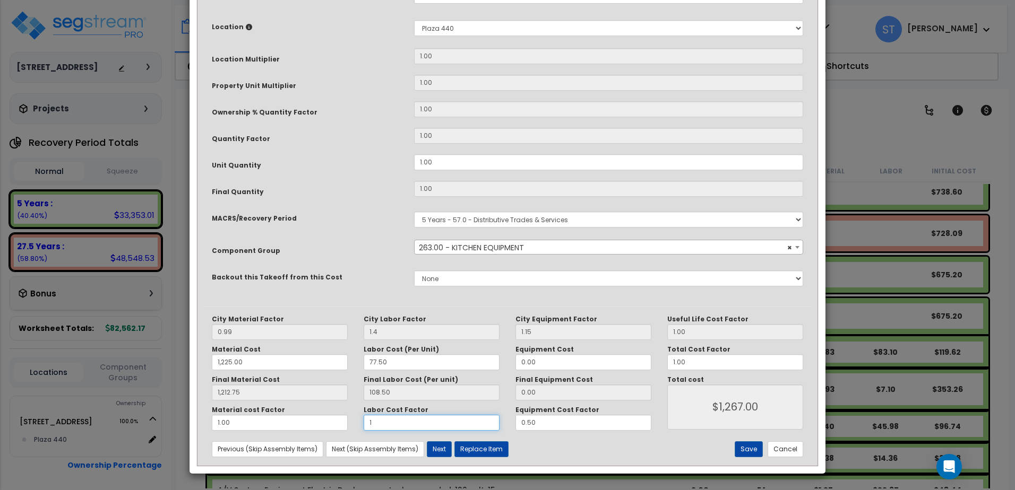
type input "$1,321.25"
type input "1,212.75"
type input "1."
type input "$1,321.25"
type input "1,212.75"
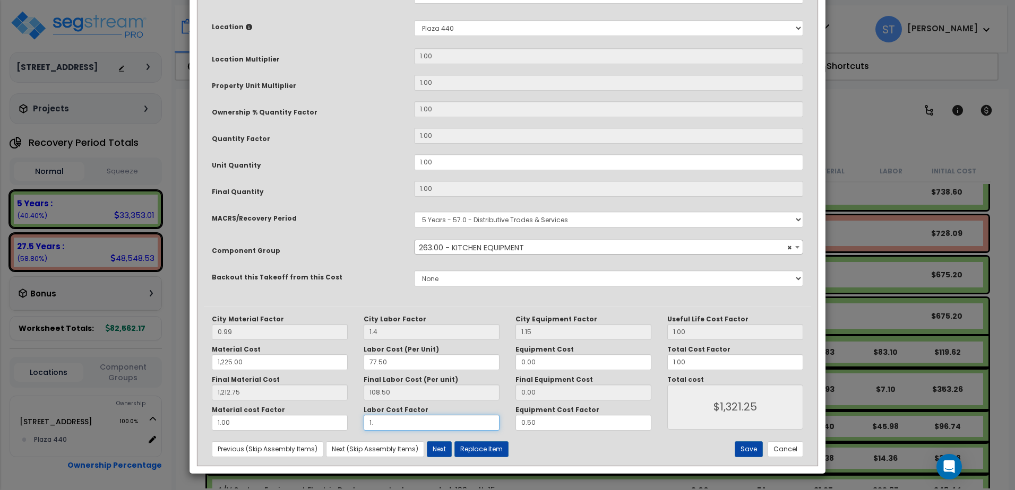
type input "$1,321.25"
type input "1,212.75"
type input "1.0"
type input "$1,321.25"
type input "1,212.75"
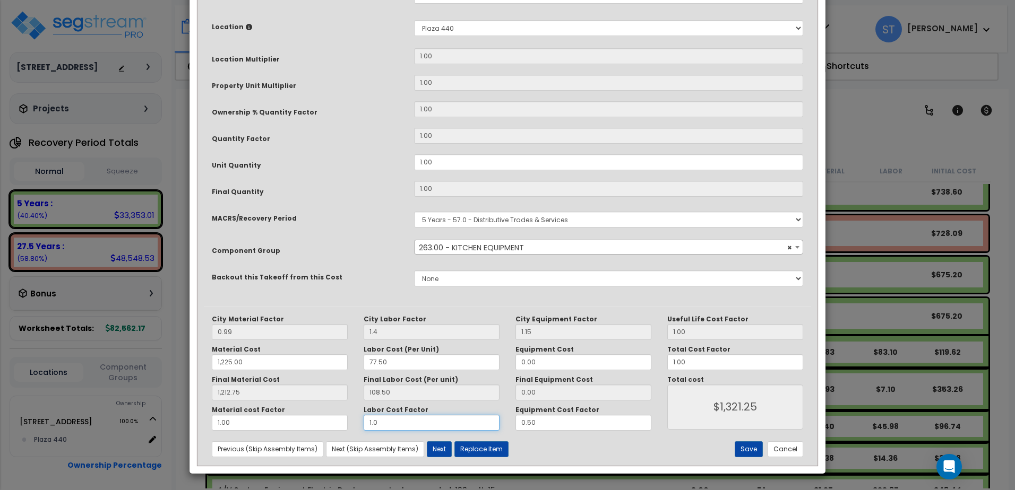
type input "$1,321.25"
type input "1,212.75"
type input "1.00"
type input "$1,321.25"
type input "1,212.75"
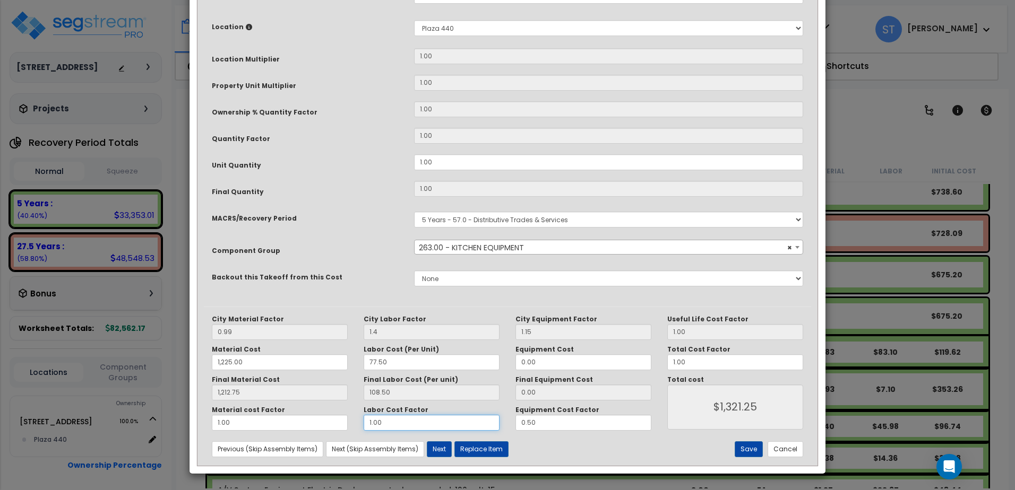
type input "$1,321.25"
type input "1.00"
type input "1,212.75"
type input "$1,321.25"
drag, startPoint x: 538, startPoint y: 422, endPoint x: 441, endPoint y: 416, distance: 97.9
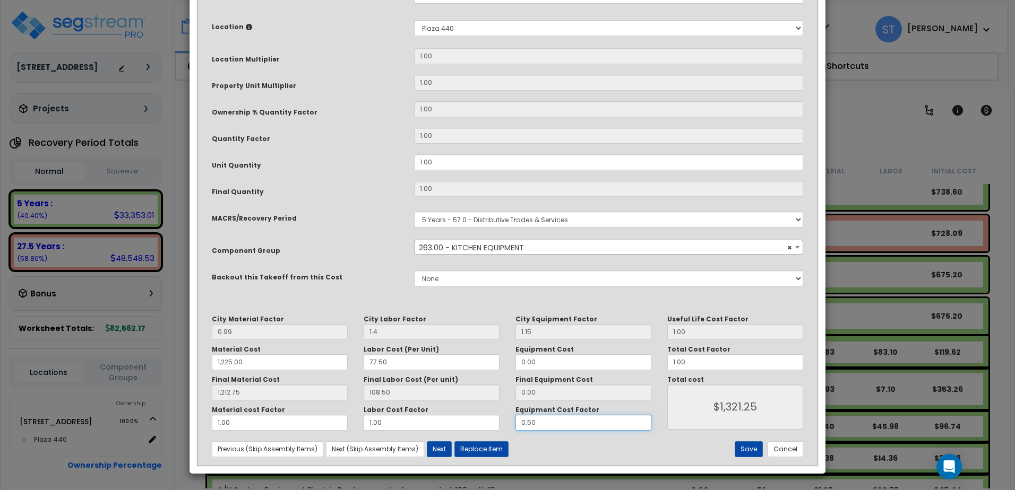
click at [452, 417] on div "Material cost Factor 1.00 Labor Cost Factor 1.00 Equipment Cost Factor 0.50" at bounding box center [431, 418] width 455 height 25
type input "1,212.75"
type input "1"
type input "$1,321.25"
type input "1,212.75"
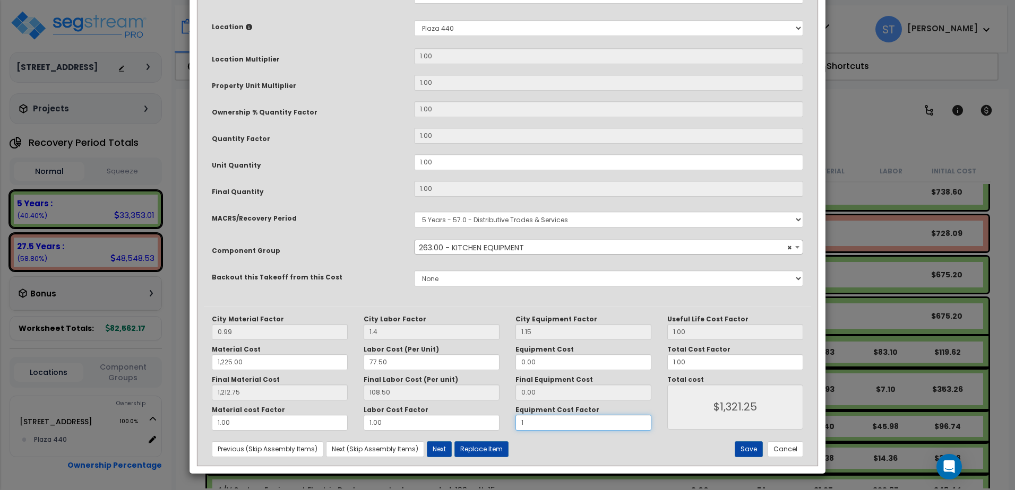
type input "$1,321.25"
type input "1,212.75"
type input "1."
type input "$1,321.25"
type input "1,212.75"
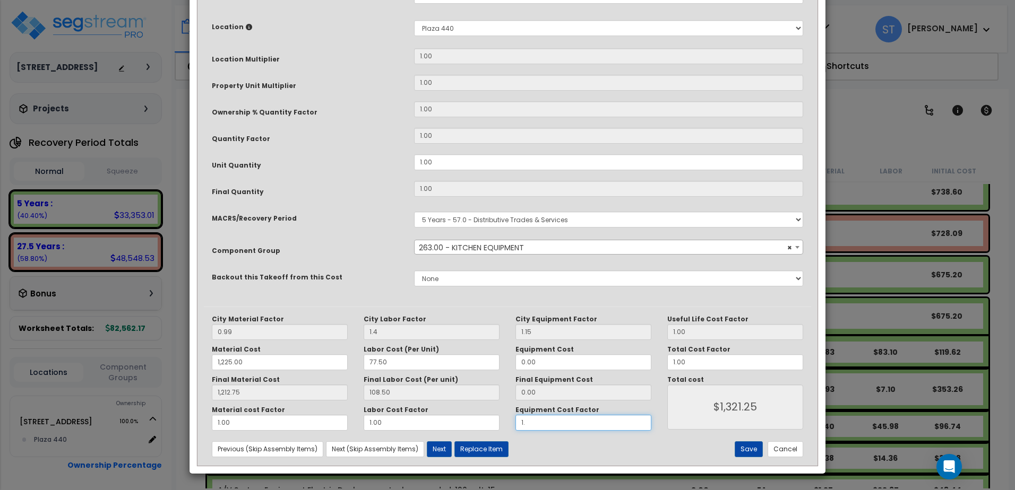
type input "$1,321.25"
type input "1,212.75"
type input "1.0"
type input "$1,321.25"
type input "1,212.75"
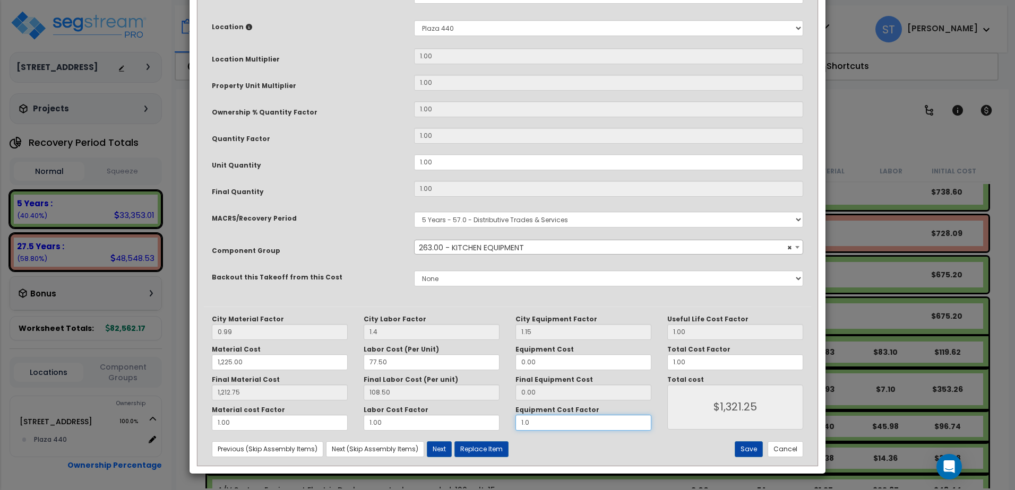
type input "$1,321.25"
type input "1,212.75"
type input "1.00"
type input "$1,321.25"
type input "1,212.75"
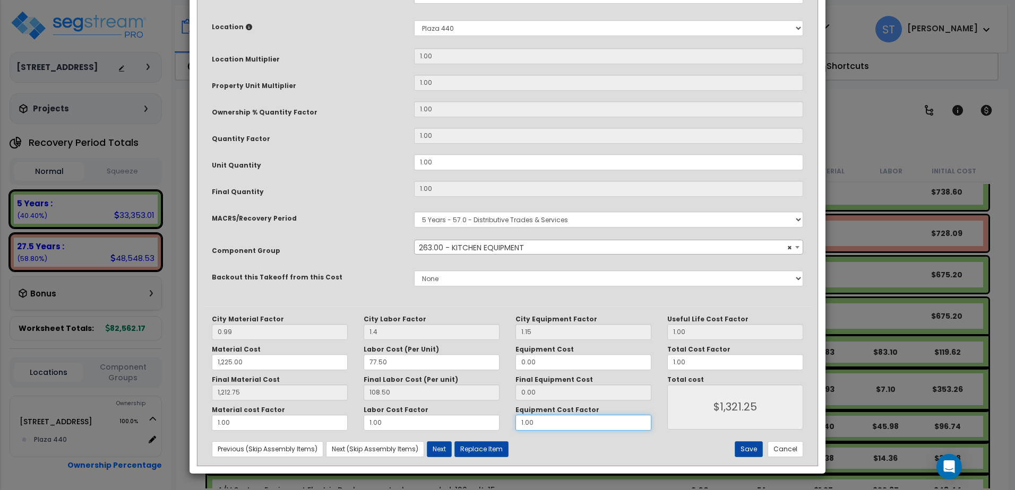
type input "$1,321.25"
type input "1.00"
type input "1,212.75"
type input "$1,321.25"
click at [753, 450] on button "Save" at bounding box center [749, 450] width 28 height 16
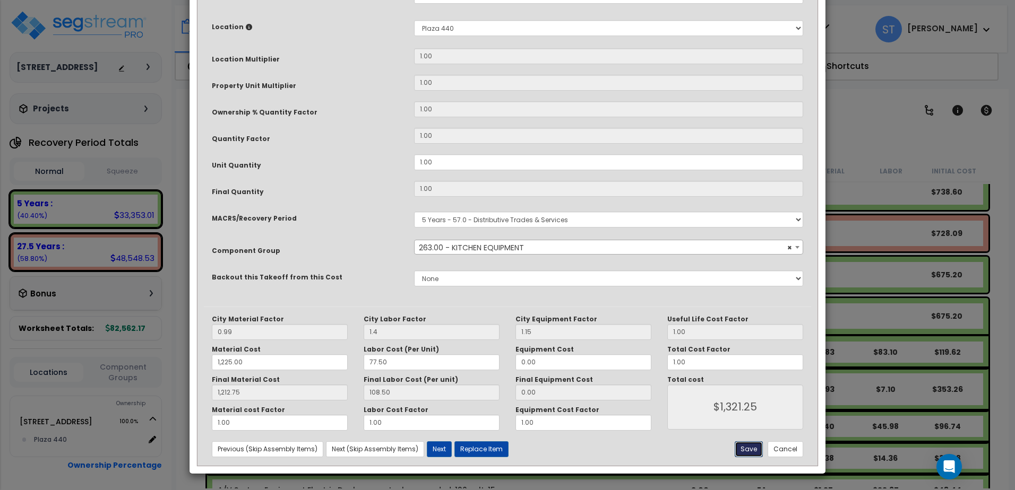
type input "1.40"
type input "1225.00"
type input "1212.75"
type input "1321.25"
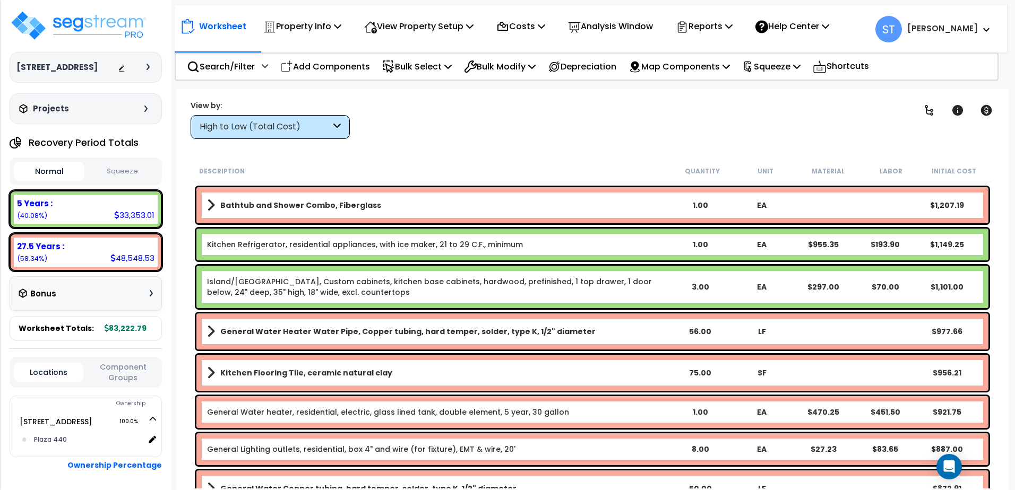
scroll to position [924, 0]
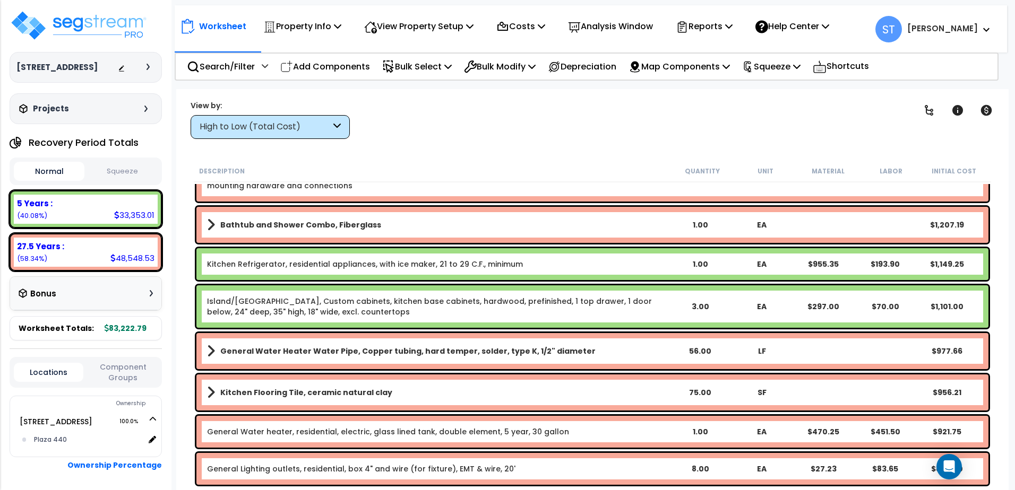
click at [307, 125] on div "High to Low (Total Cost)" at bounding box center [265, 127] width 131 height 12
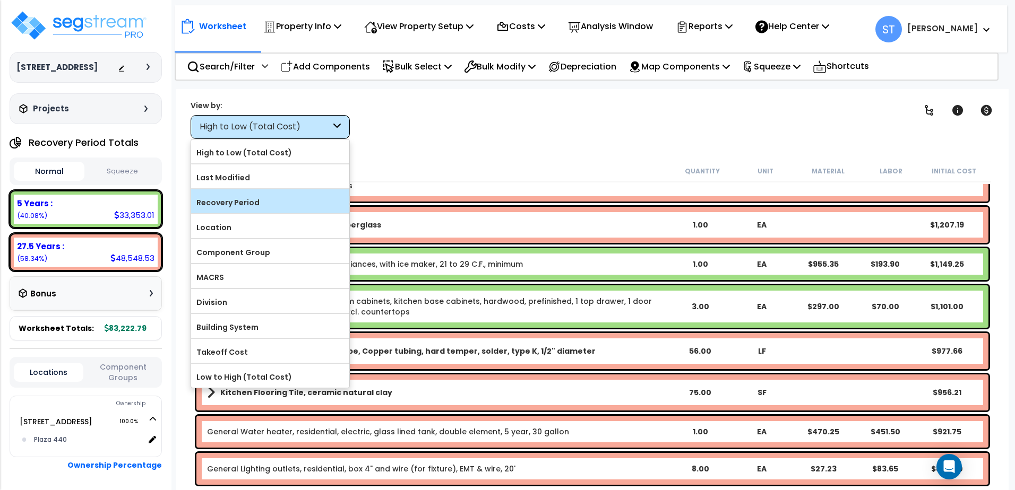
click at [255, 200] on label "Recovery Period" at bounding box center [270, 203] width 158 height 16
click at [0, 0] on input "Recovery Period" at bounding box center [0, 0] width 0 height 0
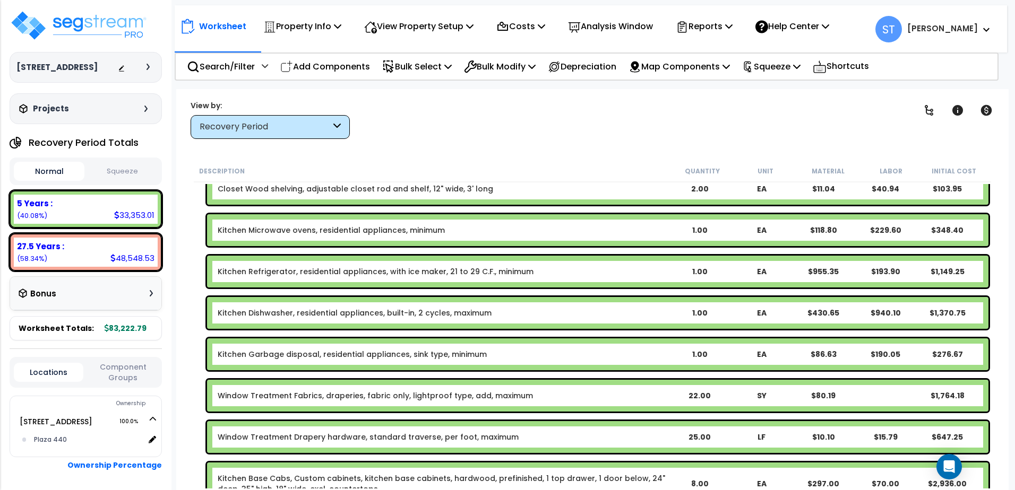
scroll to position [0, 0]
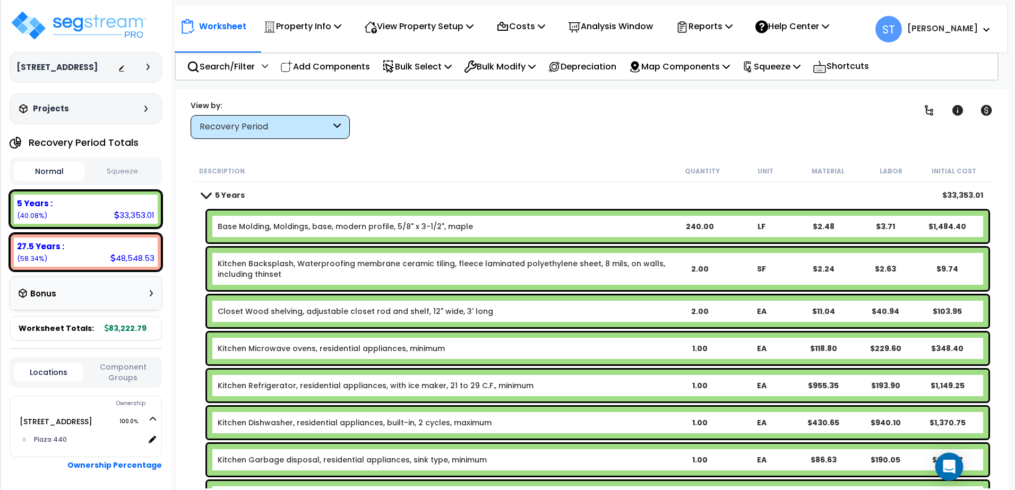
click at [945, 461] on div "Open Intercom Messenger" at bounding box center [949, 467] width 28 height 28
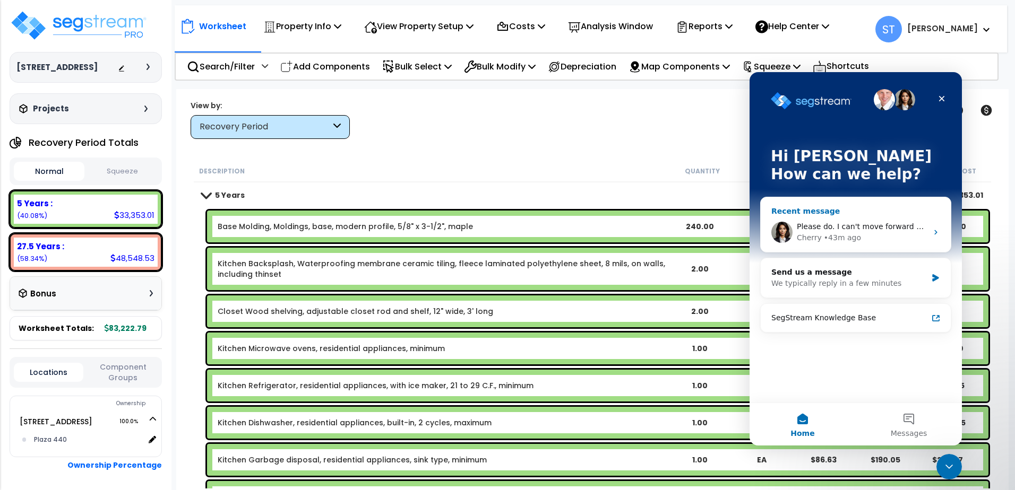
click at [803, 236] on div "Cherry" at bounding box center [809, 237] width 25 height 11
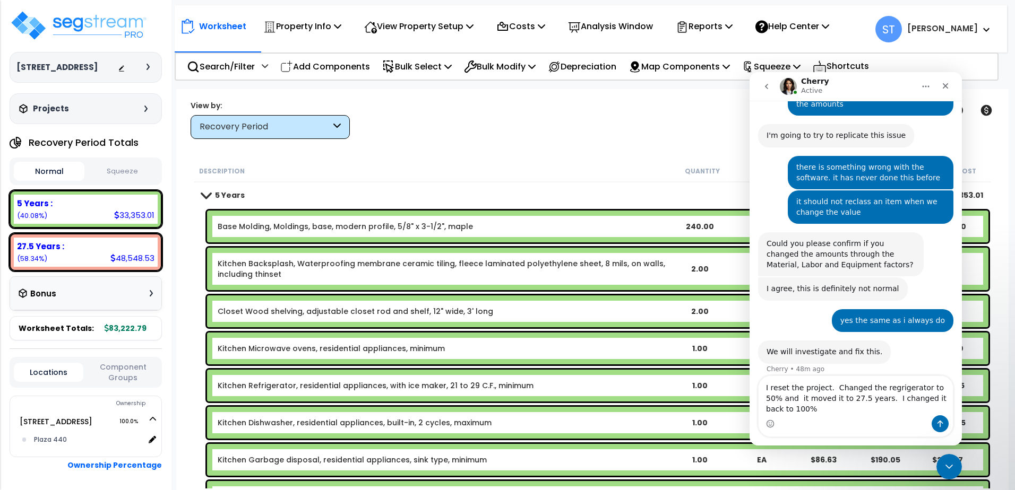
scroll to position [4125, 0]
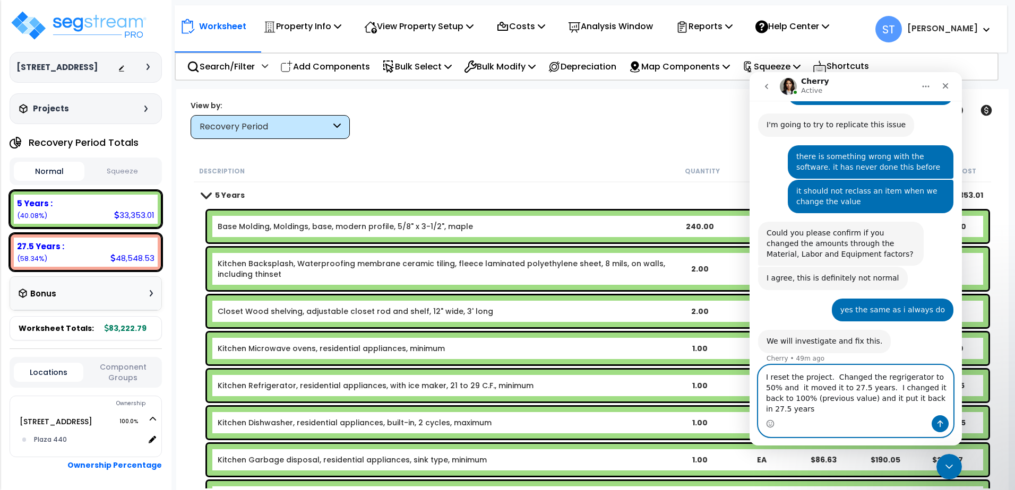
click at [919, 407] on textarea "I reset the project. Changed the regrigerator to 50% and it moved it to 27.5 ye…" at bounding box center [855, 391] width 194 height 50
click at [934, 408] on textarea "I reset the project. Changed the refrigerator to 50% and it moved it to 27.5 ye…" at bounding box center [855, 391] width 194 height 50
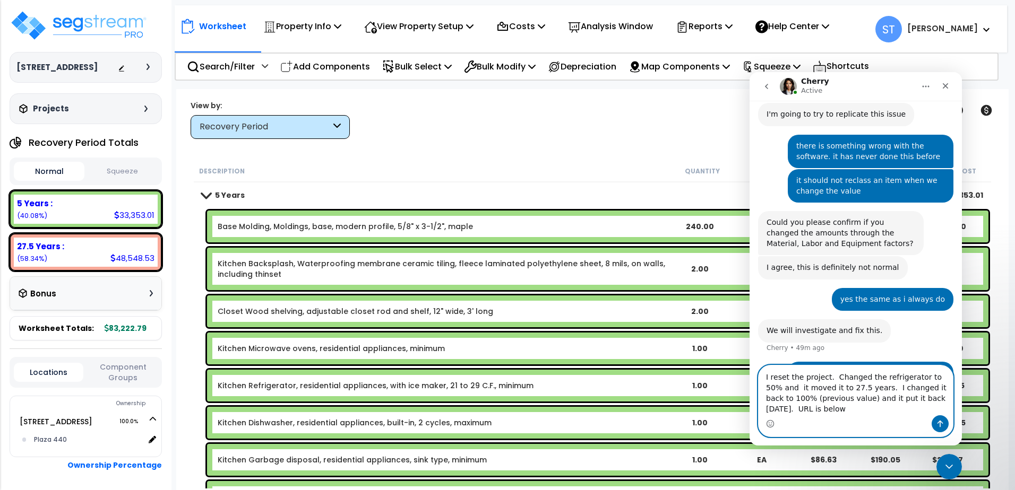
paste textarea "[URL][DOMAIN_NAME]"
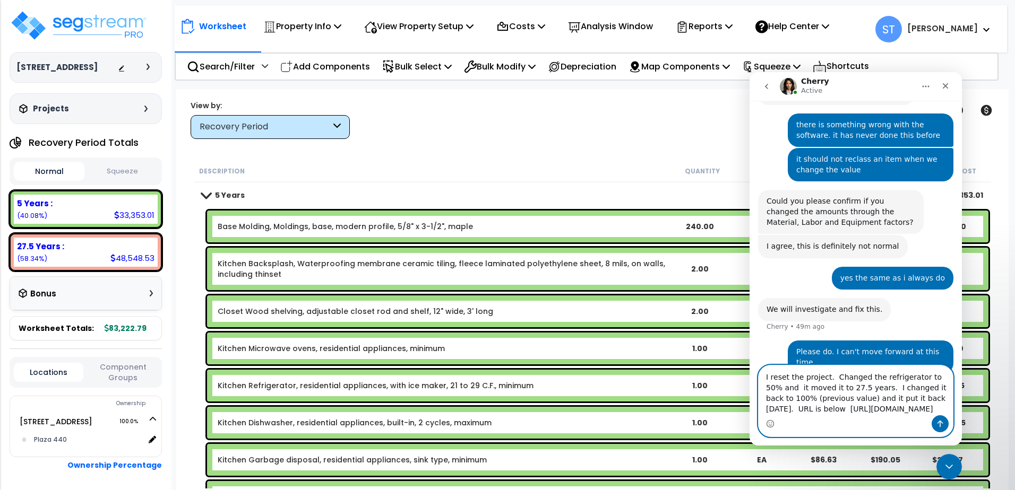
type textarea "I reset the project. Changed the refrigerator to 50% and it moved it to 27.5 ye…"
click at [938, 423] on icon "Send a message…" at bounding box center [940, 424] width 6 height 7
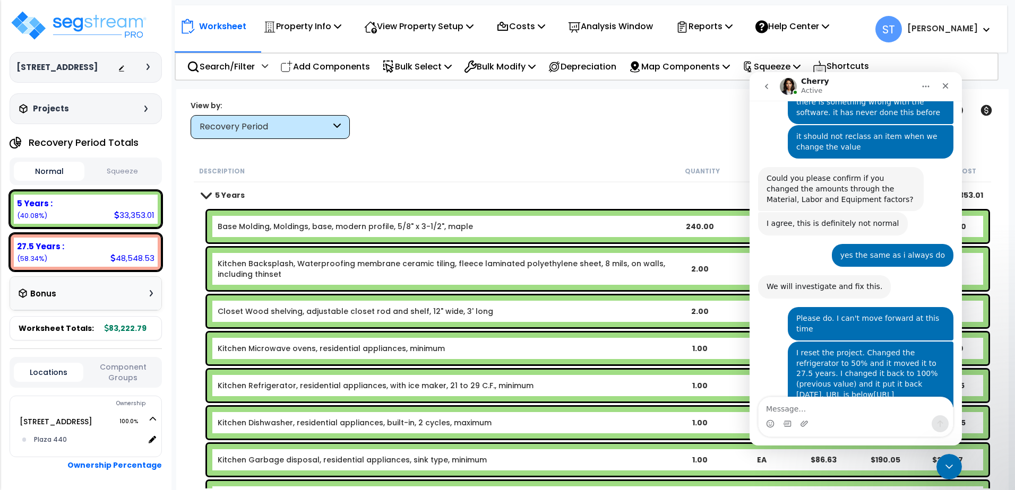
scroll to position [4199, 0]
